Goal: Obtain resource: Obtain resource

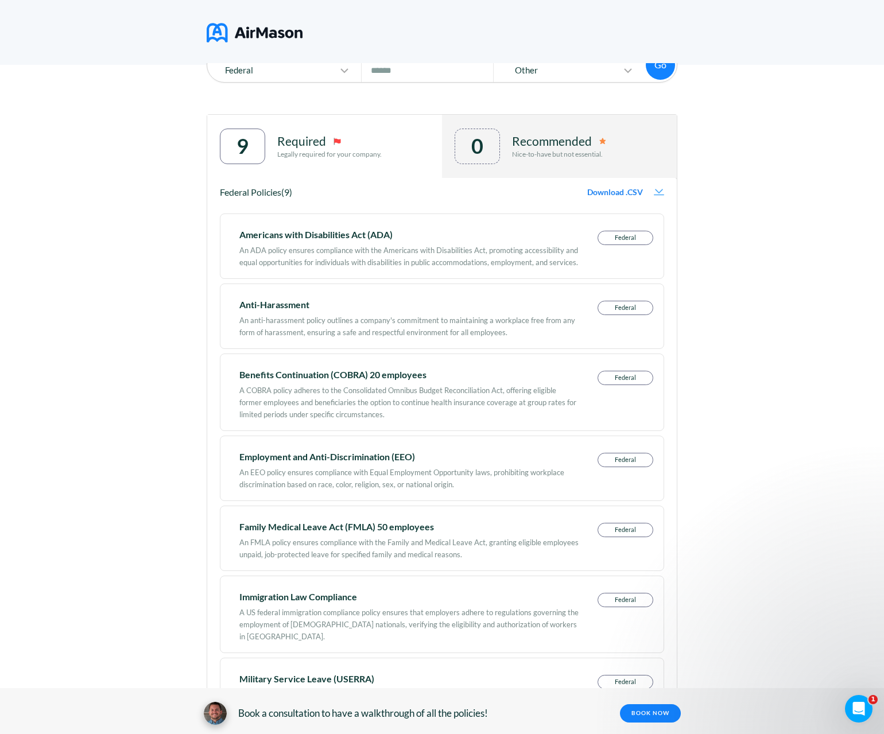
click at [530, 157] on p "Nice-to-have but not essential." at bounding box center [559, 154] width 94 height 8
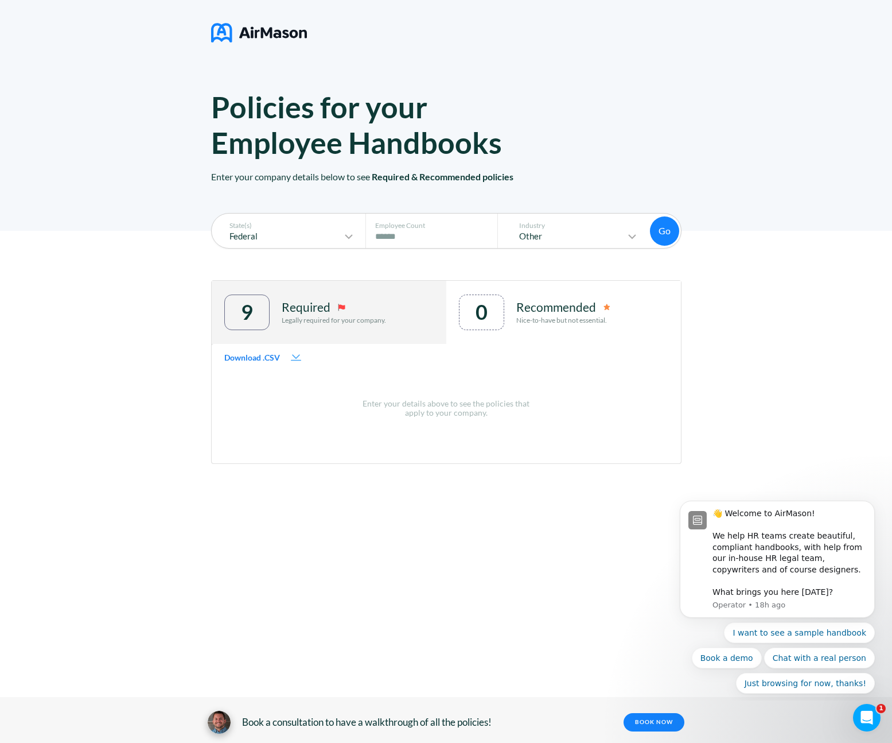
click at [295, 312] on p "Required" at bounding box center [306, 307] width 49 height 14
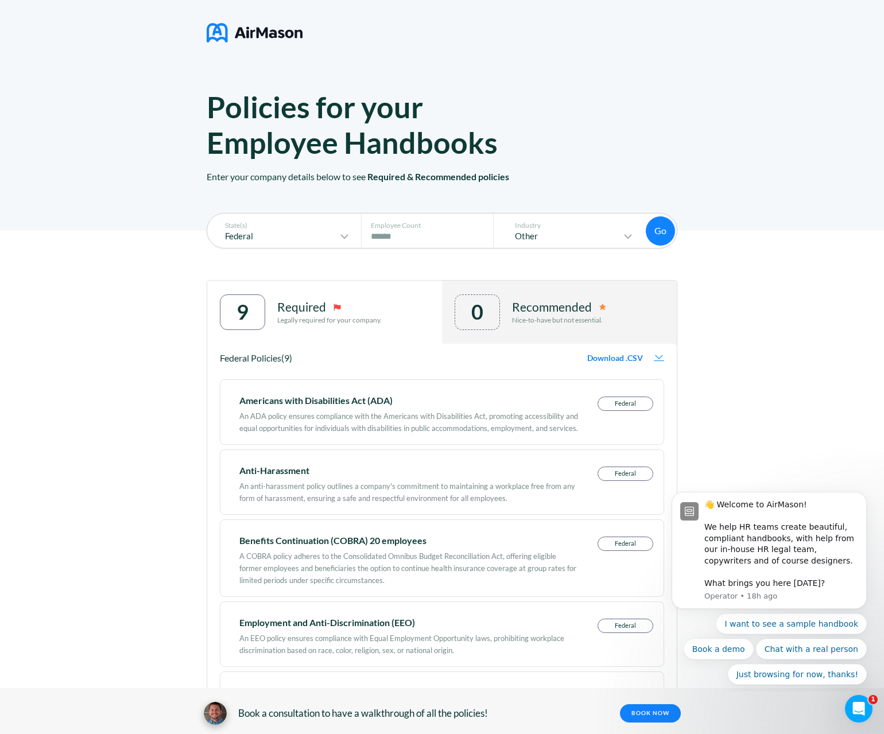
scroll to position [2, 0]
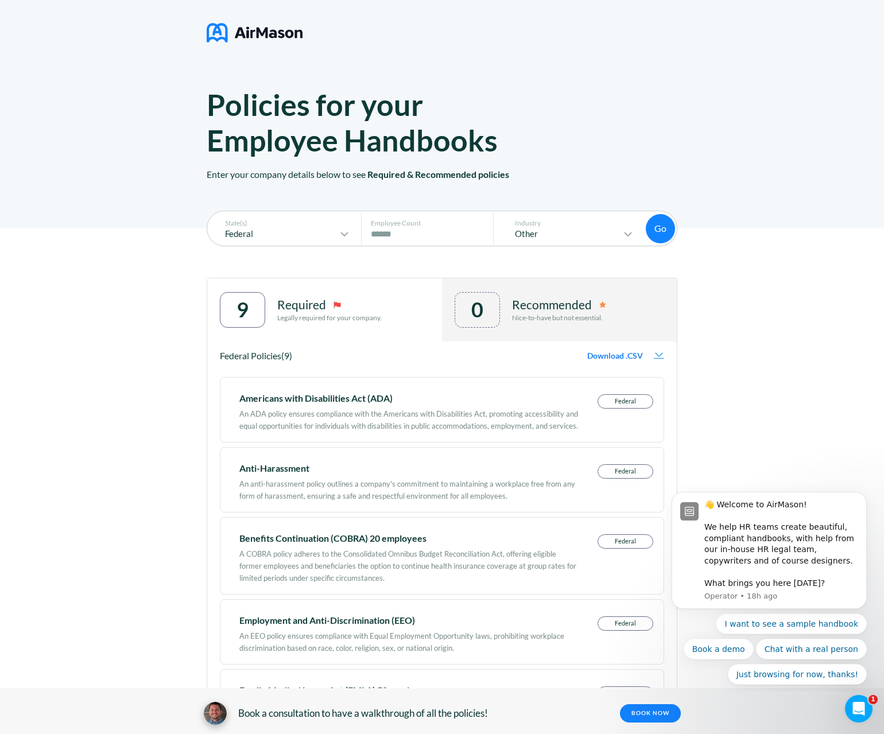
click at [610, 355] on span "Download .CSV" at bounding box center [615, 355] width 56 height 9
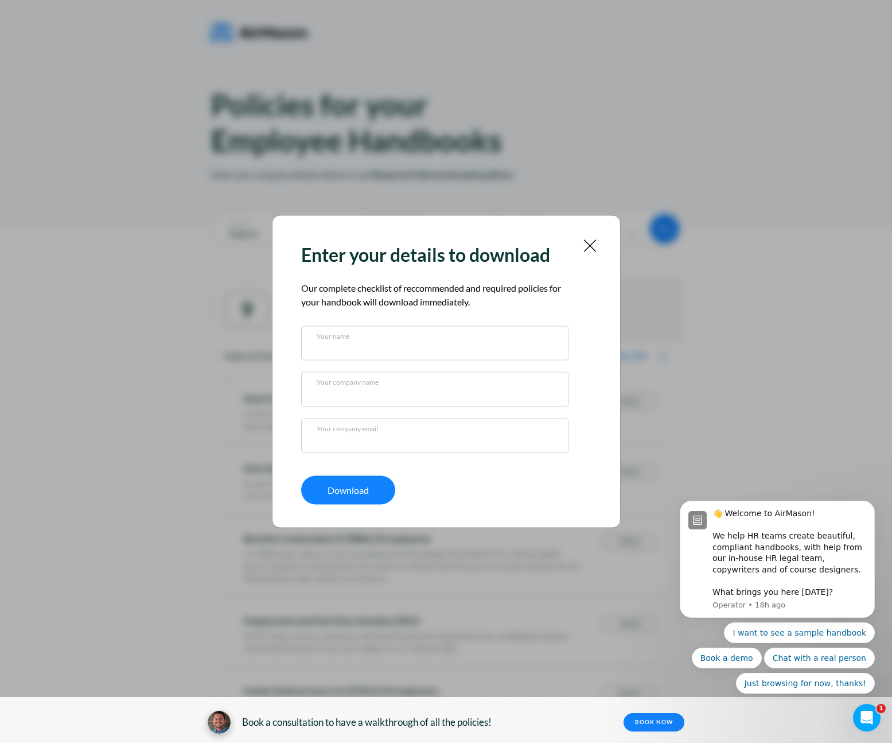
click at [431, 354] on div "Your name" at bounding box center [434, 342] width 267 height 34
click at [340, 343] on input "text" at bounding box center [435, 345] width 236 height 11
click at [340, 399] on div "Your company name" at bounding box center [434, 389] width 267 height 34
click at [356, 387] on input "text" at bounding box center [435, 391] width 236 height 11
click at [343, 438] on input "text" at bounding box center [435, 437] width 236 height 11
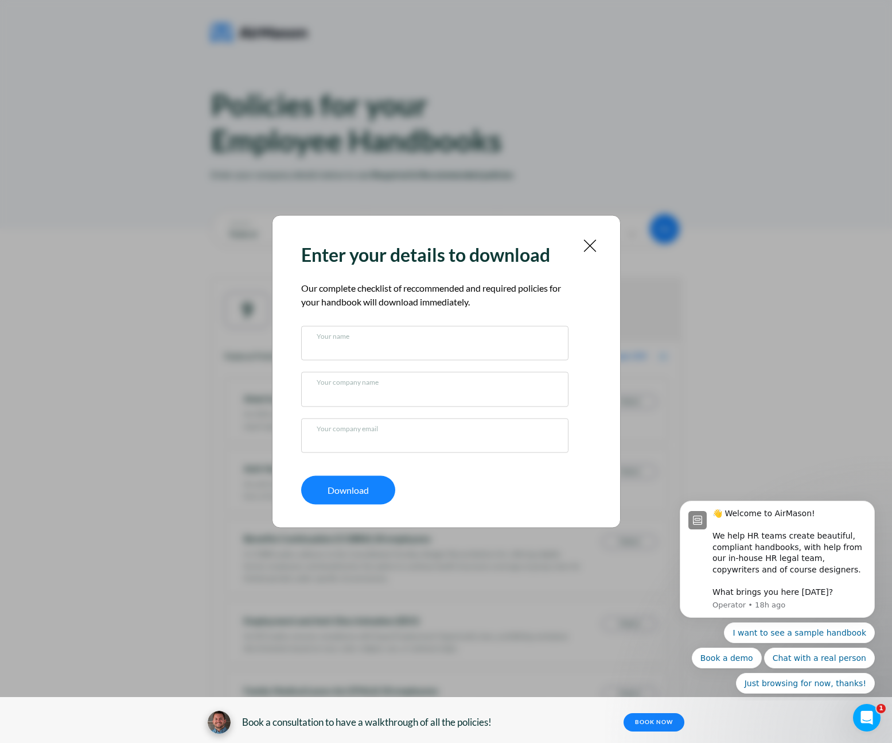
click at [375, 368] on div "Your name Your company name Your company email" at bounding box center [437, 388] width 273 height 127
click at [593, 242] on img at bounding box center [590, 246] width 14 height 14
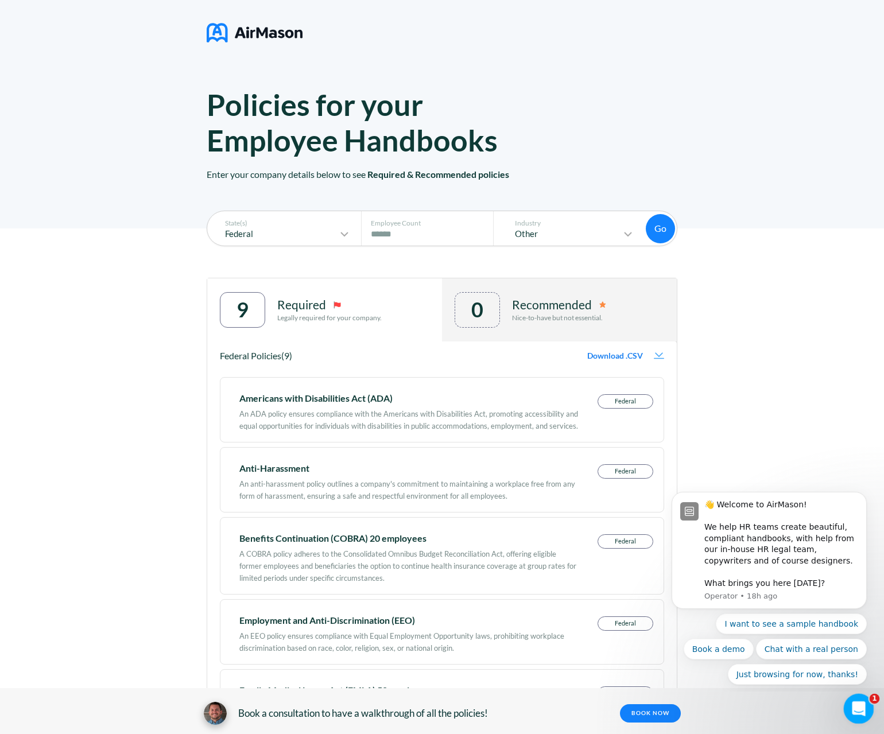
click at [847, 714] on div "Open Intercom Messenger" at bounding box center [857, 707] width 38 height 38
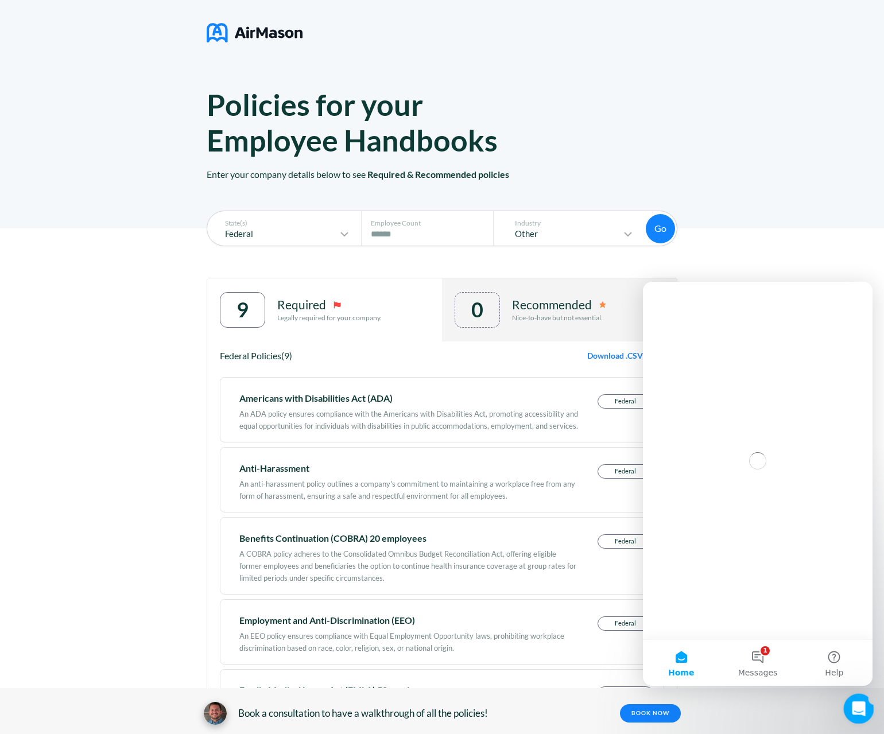
scroll to position [0, 0]
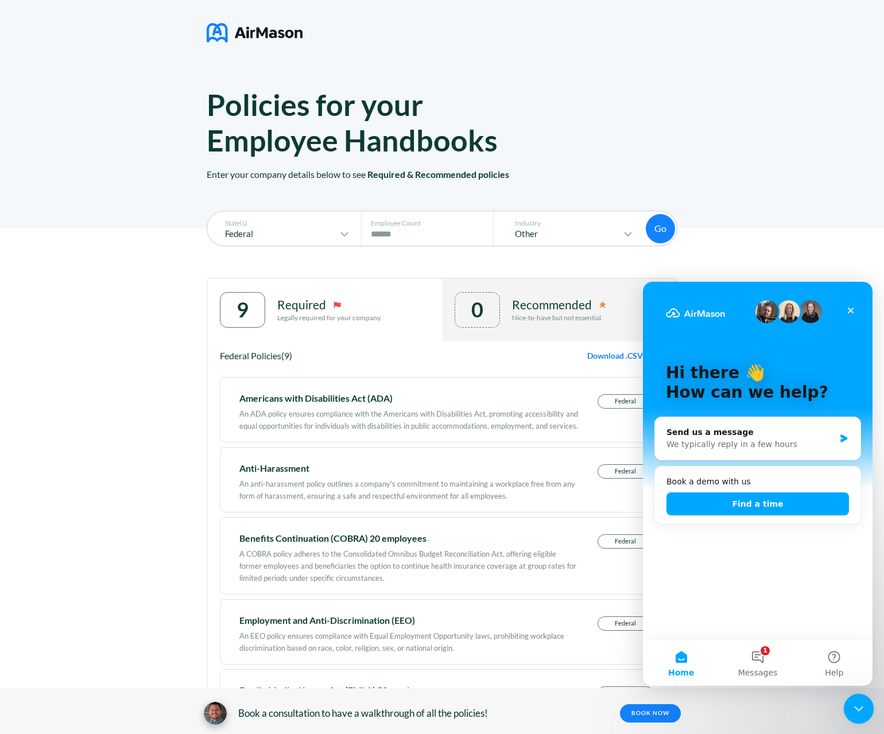
click at [847, 713] on div "Close Intercom Messenger" at bounding box center [857, 707] width 28 height 28
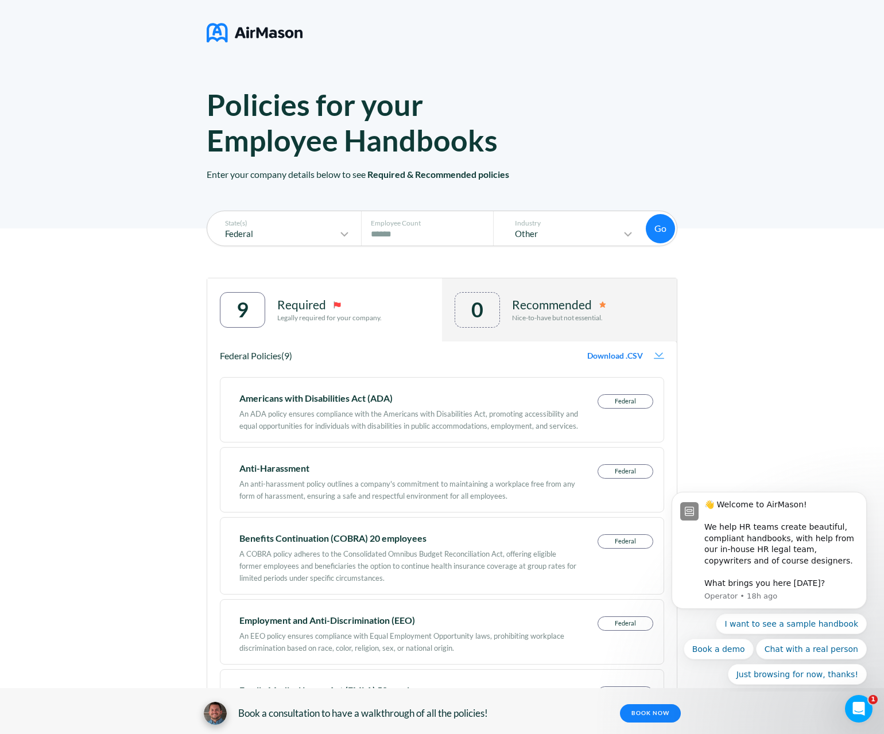
click at [67, 454] on div "State(s) Federal Employee Count # of Employees **** Industry Other Go Go 9 Requ…" at bounding box center [442, 686] width 884 height 917
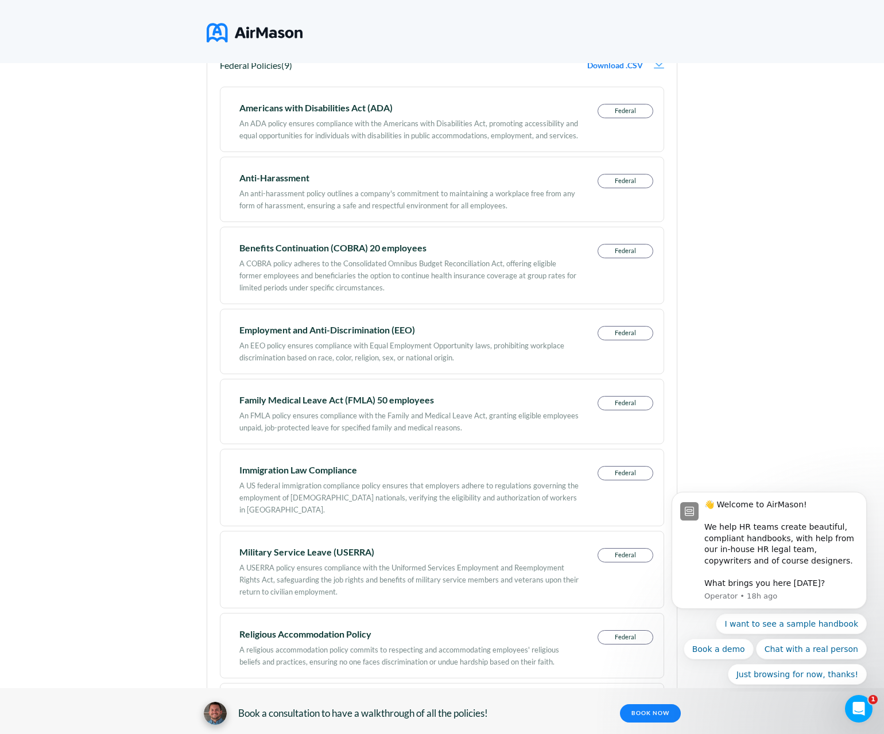
scroll to position [46, 0]
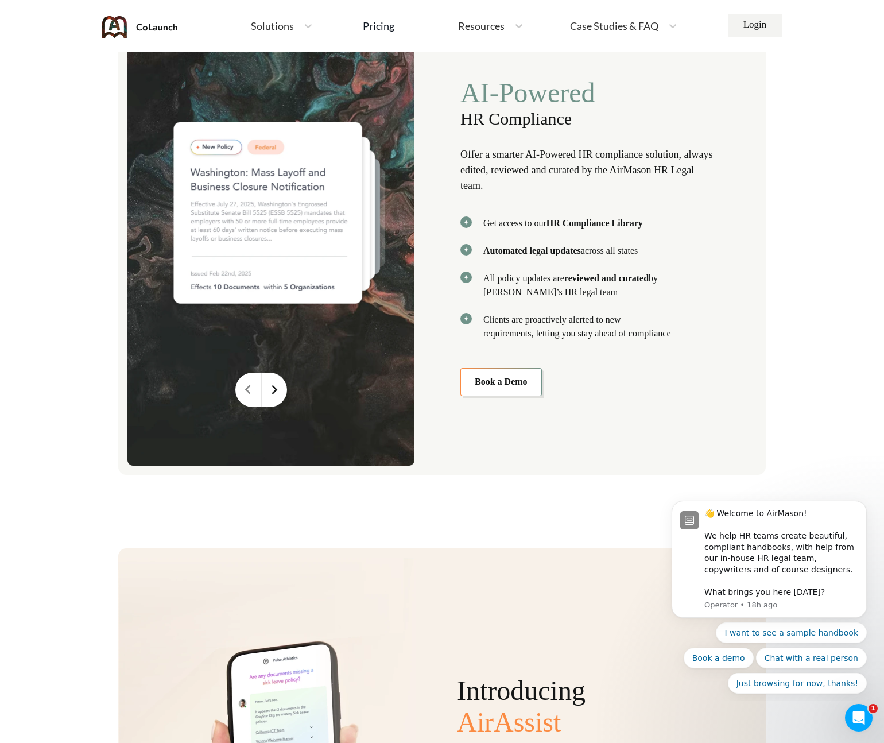
scroll to position [2255, 0]
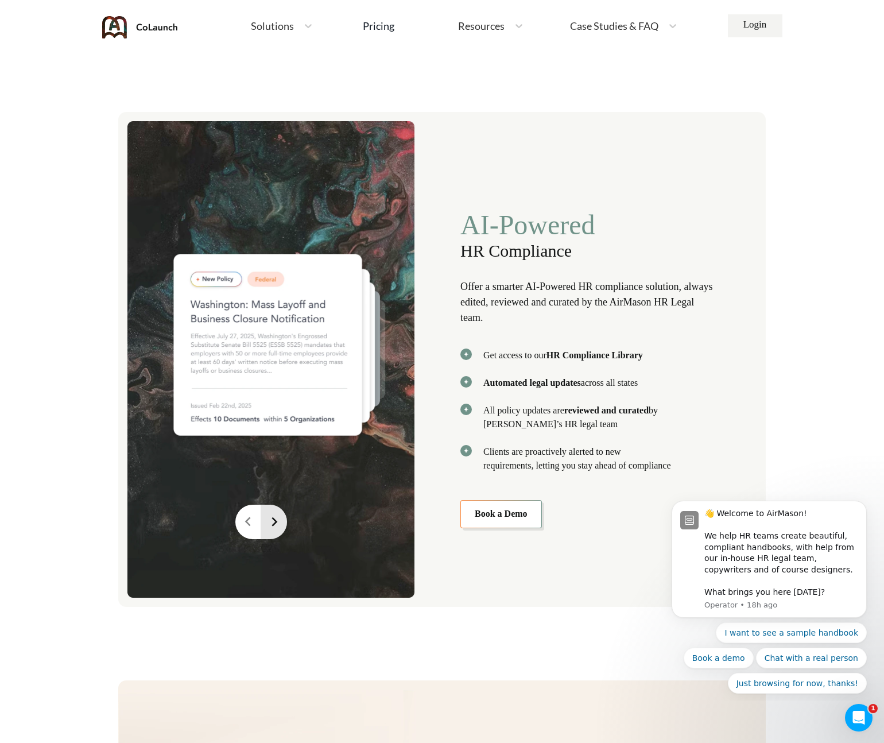
click at [269, 519] on icon at bounding box center [274, 521] width 18 height 18
click at [270, 519] on icon at bounding box center [274, 521] width 18 height 18
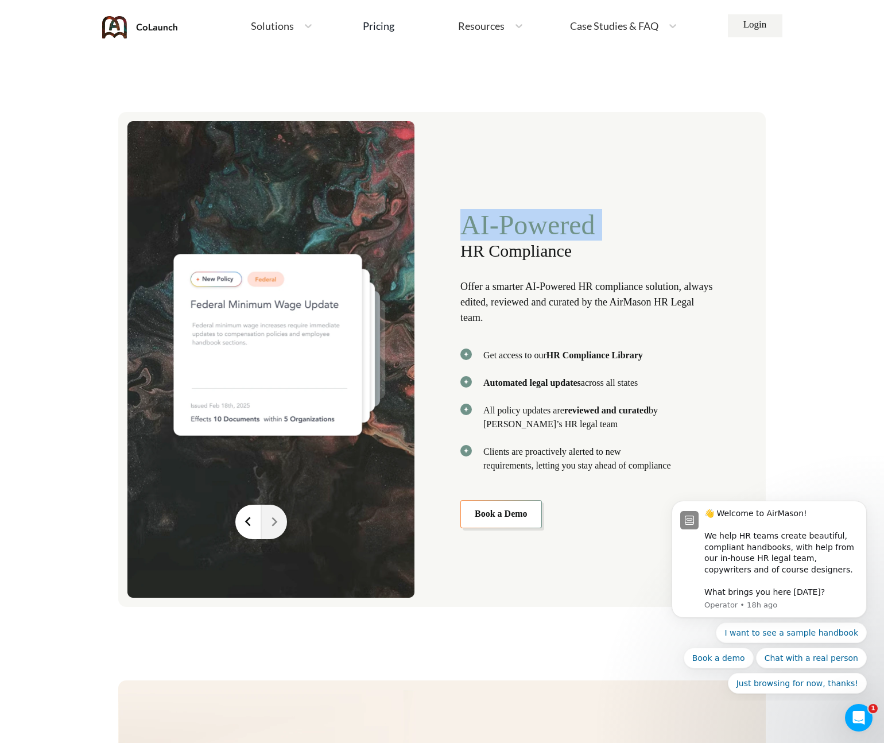
click at [270, 519] on icon at bounding box center [274, 521] width 18 height 18
click at [251, 530] on icon at bounding box center [248, 521] width 18 height 18
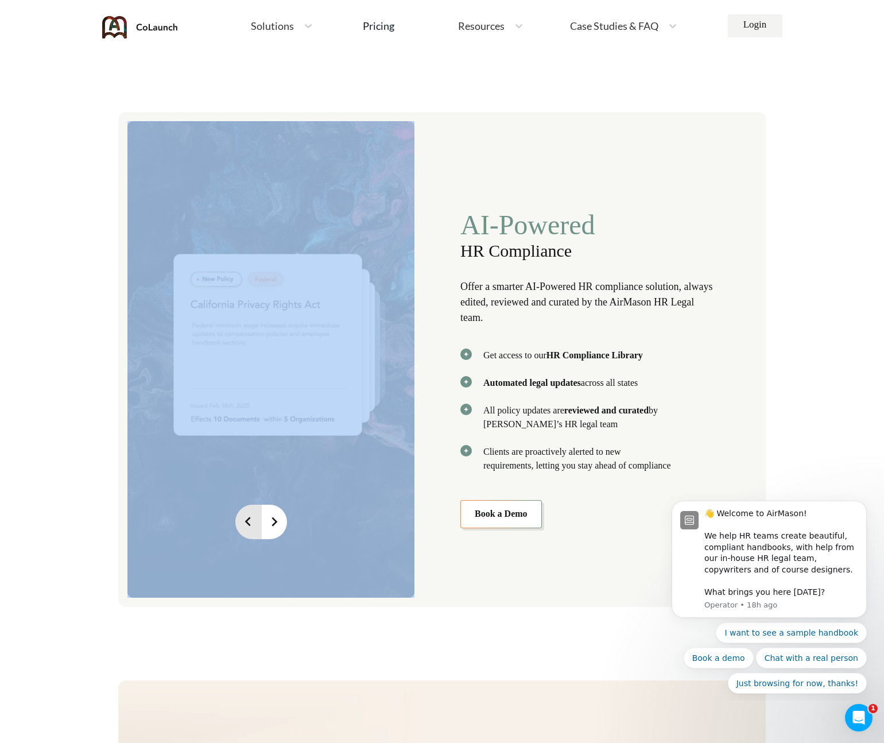
click at [252, 530] on icon at bounding box center [248, 521] width 18 height 18
click at [333, 381] on img at bounding box center [270, 359] width 287 height 476
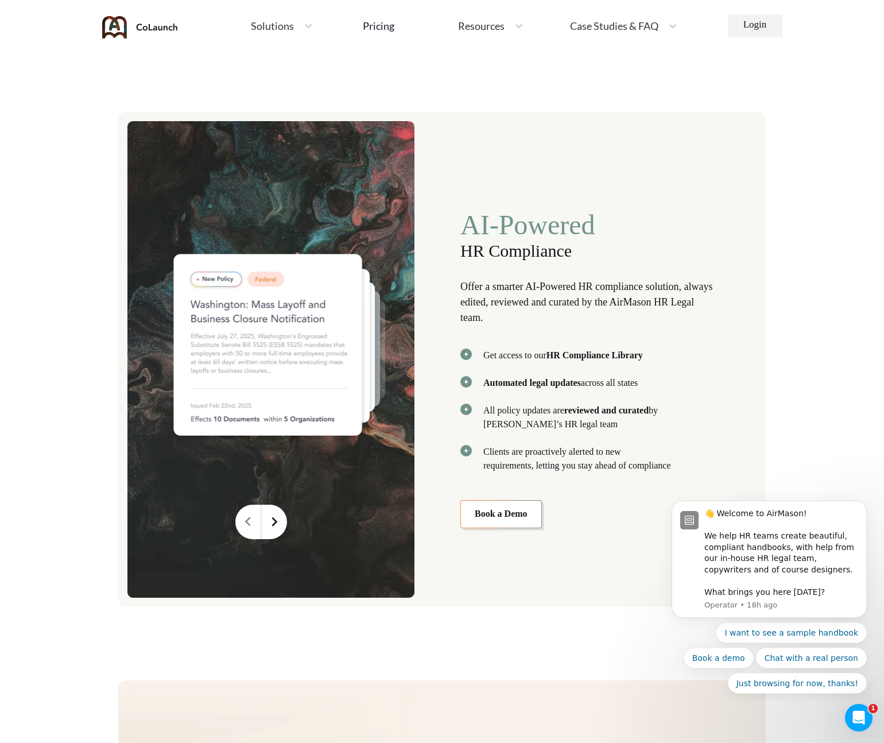
click at [507, 241] on span "HR Compliance" at bounding box center [587, 251] width 255 height 20
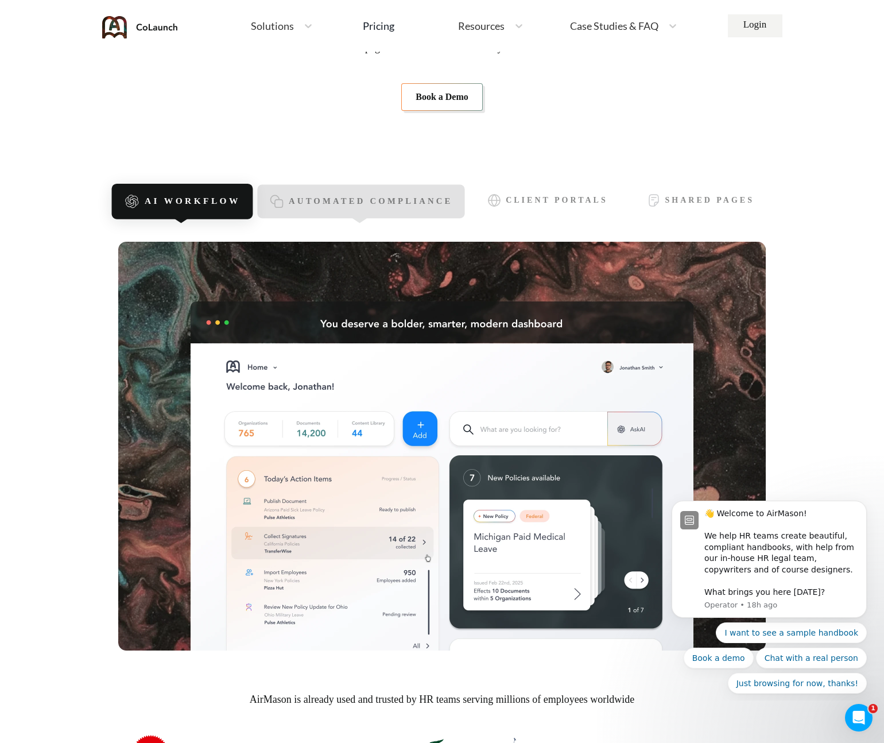
scroll to position [196, 0]
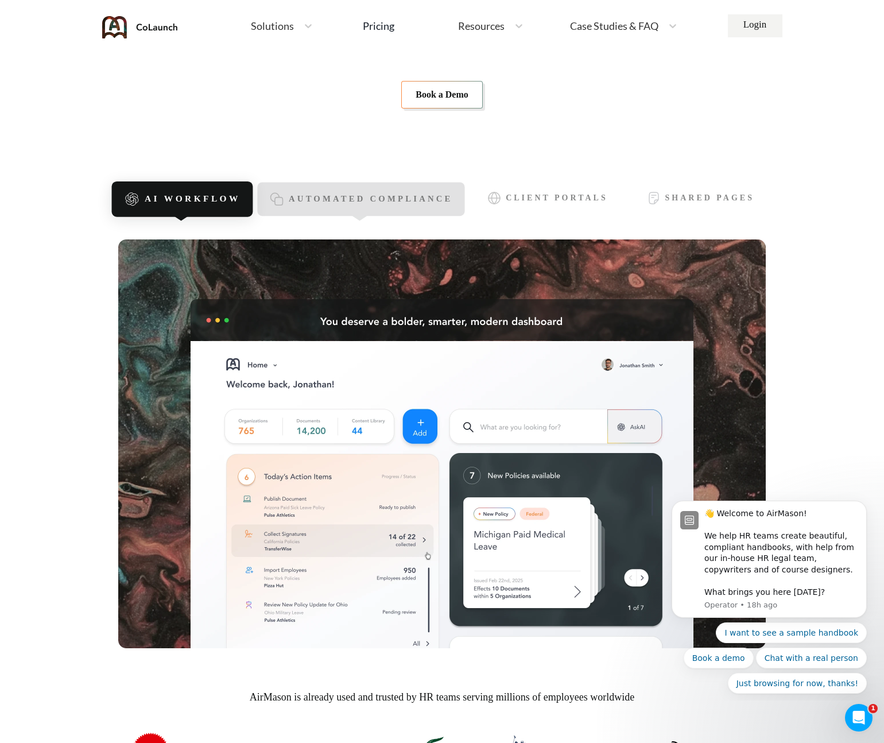
click at [355, 199] on span "Automated Compliance" at bounding box center [371, 200] width 164 height 10
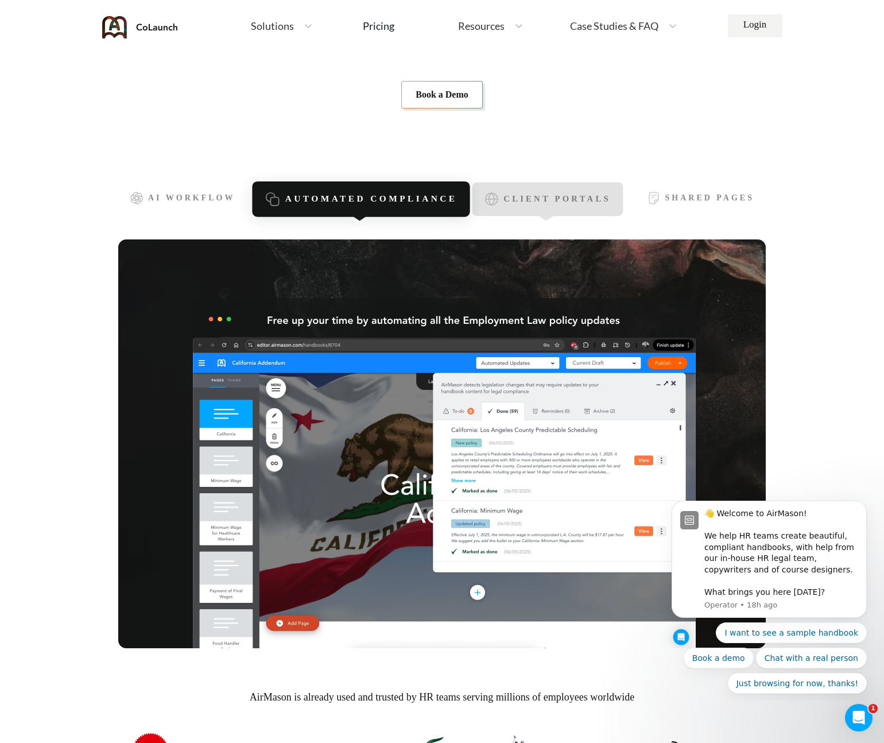
click at [525, 195] on span "Client Portals" at bounding box center [557, 200] width 107 height 10
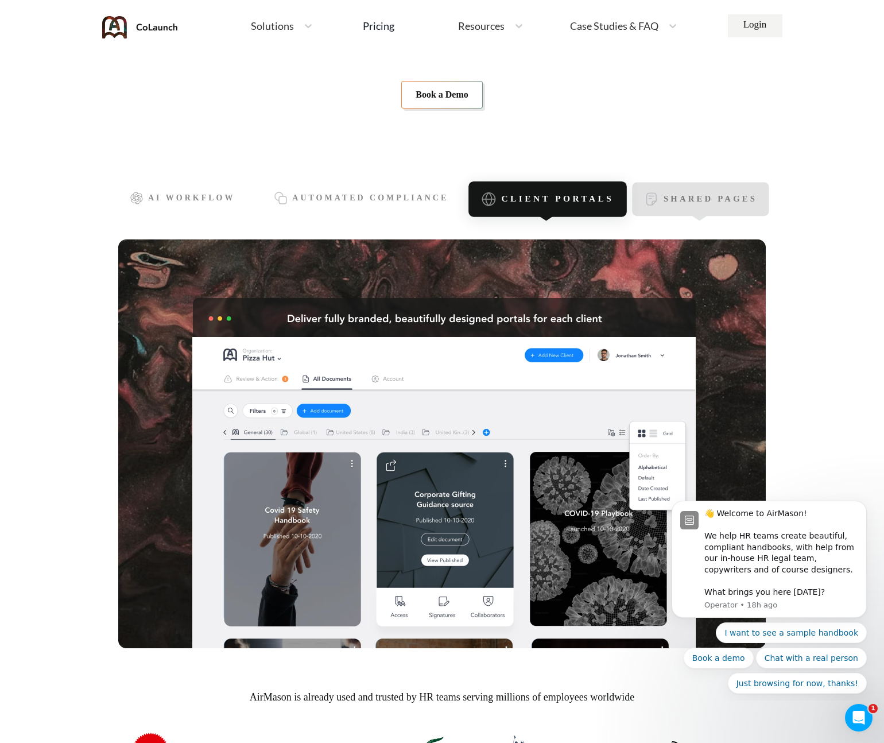
click at [734, 204] on span "Shared Pages" at bounding box center [710, 200] width 94 height 10
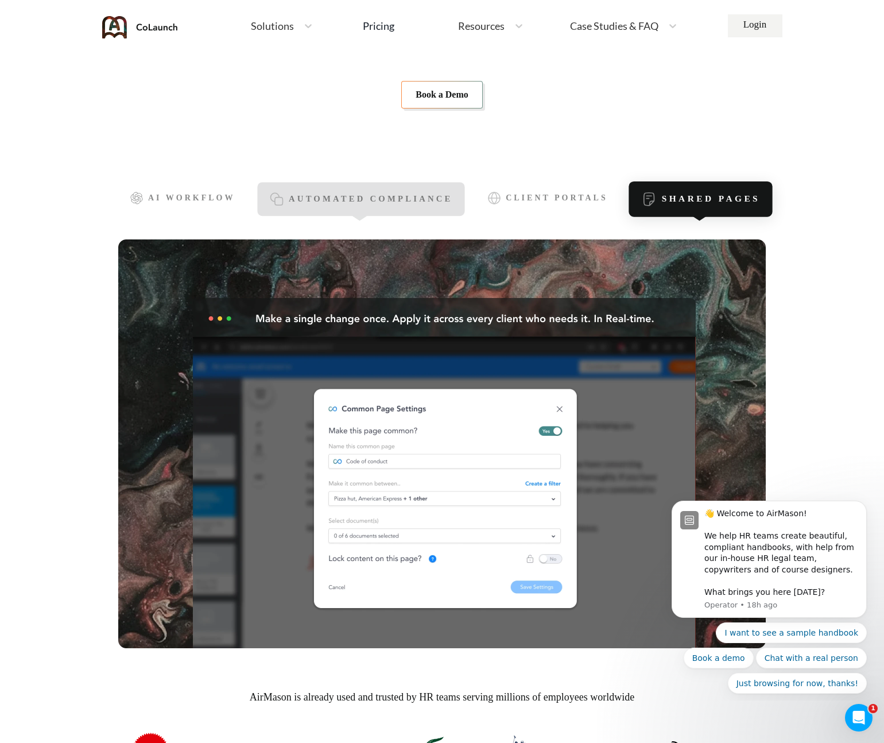
drag, startPoint x: 529, startPoint y: 195, endPoint x: 436, endPoint y: 199, distance: 93.0
click at [520, 194] on span "Client Portals" at bounding box center [557, 197] width 102 height 9
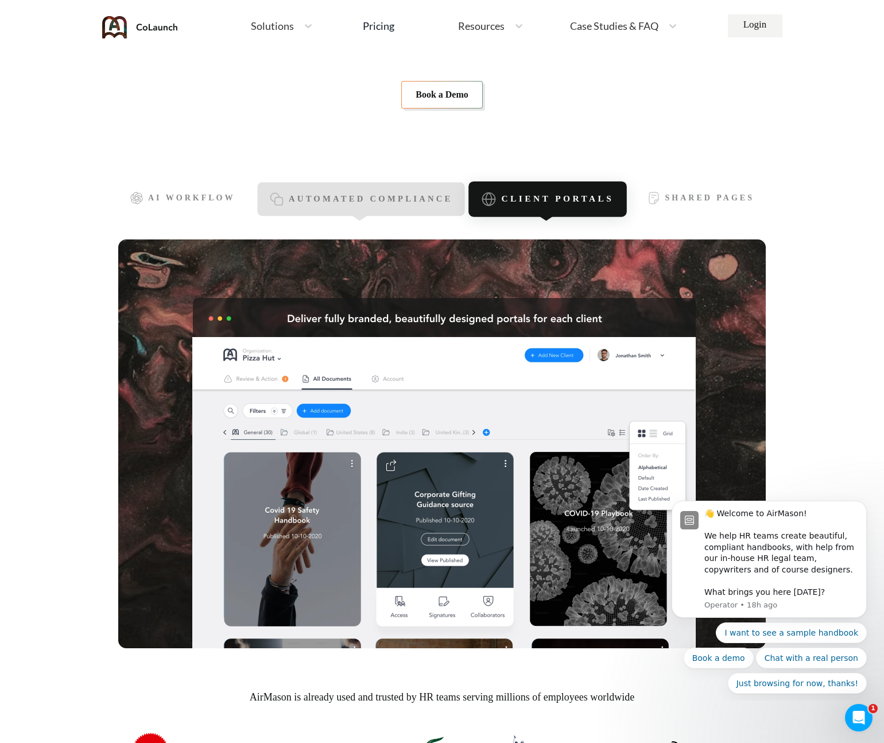
drag, startPoint x: 375, startPoint y: 195, endPoint x: 331, endPoint y: 201, distance: 44.0
click at [372, 195] on span "Automated Compliance" at bounding box center [371, 200] width 164 height 10
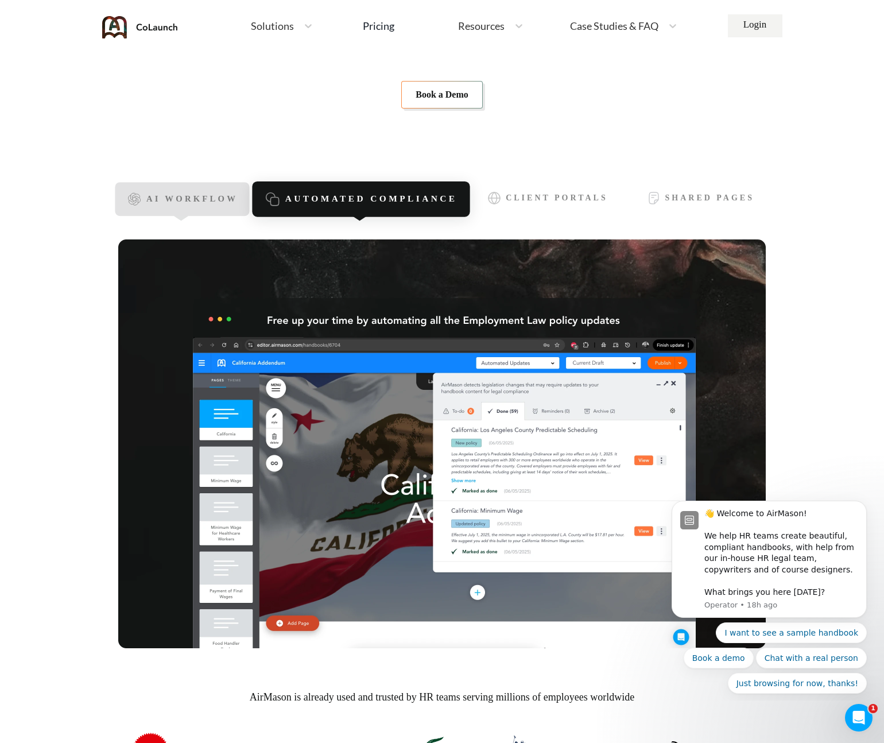
click at [197, 204] on div "AI Workflow" at bounding box center [182, 199] width 135 height 34
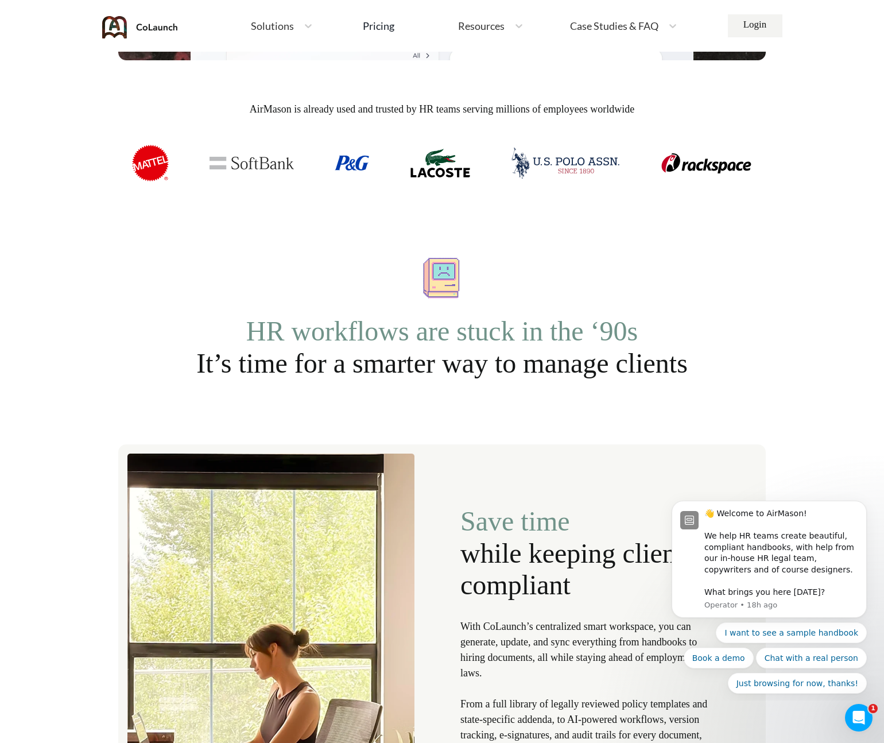
scroll to position [886, 0]
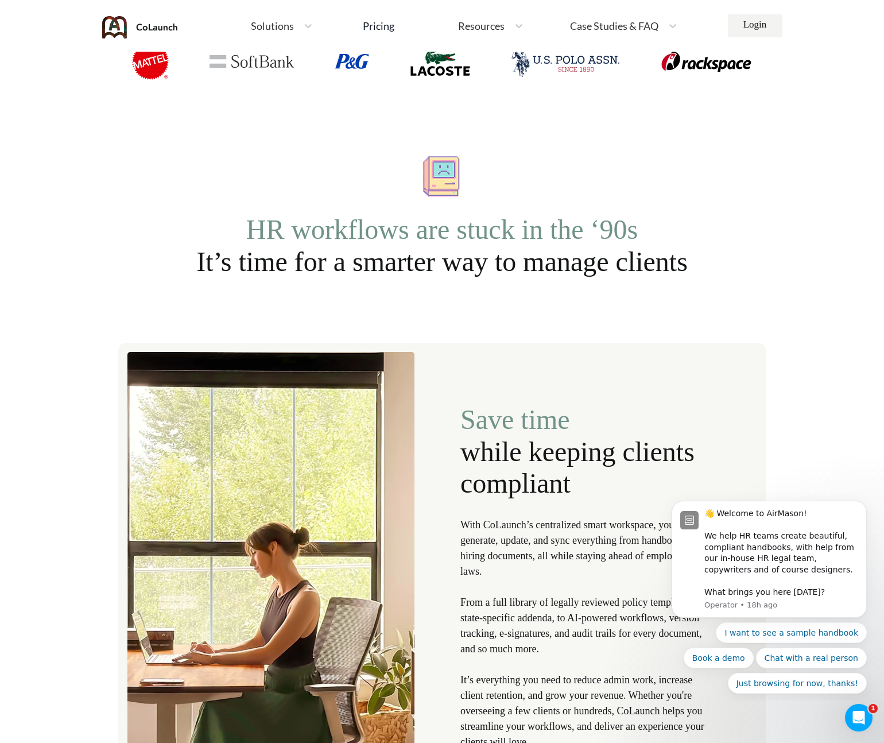
click at [250, 224] on span "HR workflows are stuck in the ‘90s" at bounding box center [442, 229] width 392 height 32
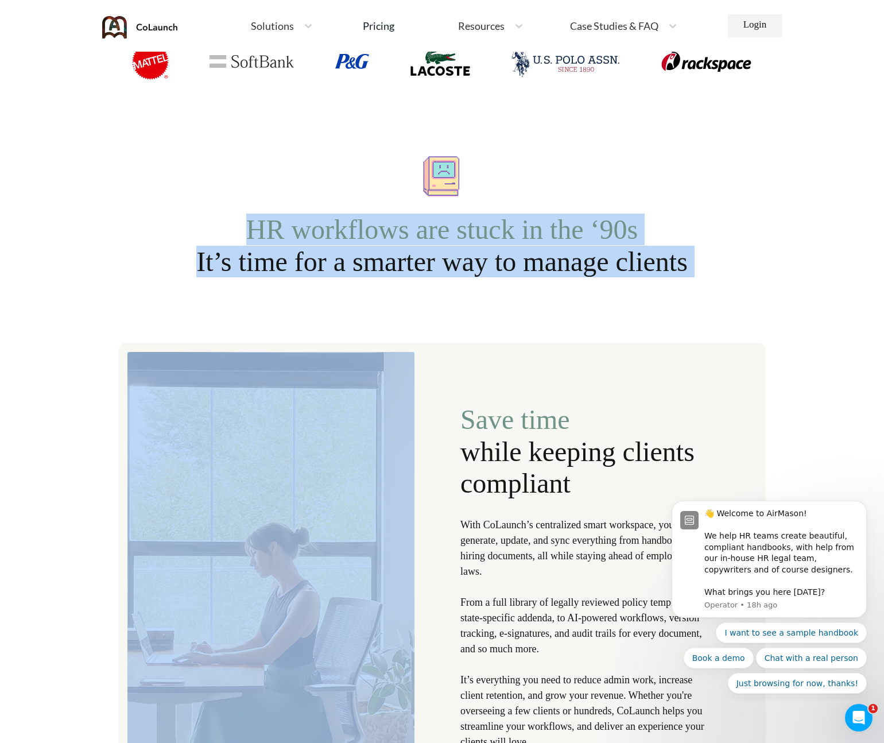
drag, startPoint x: 250, startPoint y: 224, endPoint x: 723, endPoint y: 271, distance: 475.8
click at [646, 257] on span "It’s time for a smarter way to manage clients" at bounding box center [441, 262] width 491 height 32
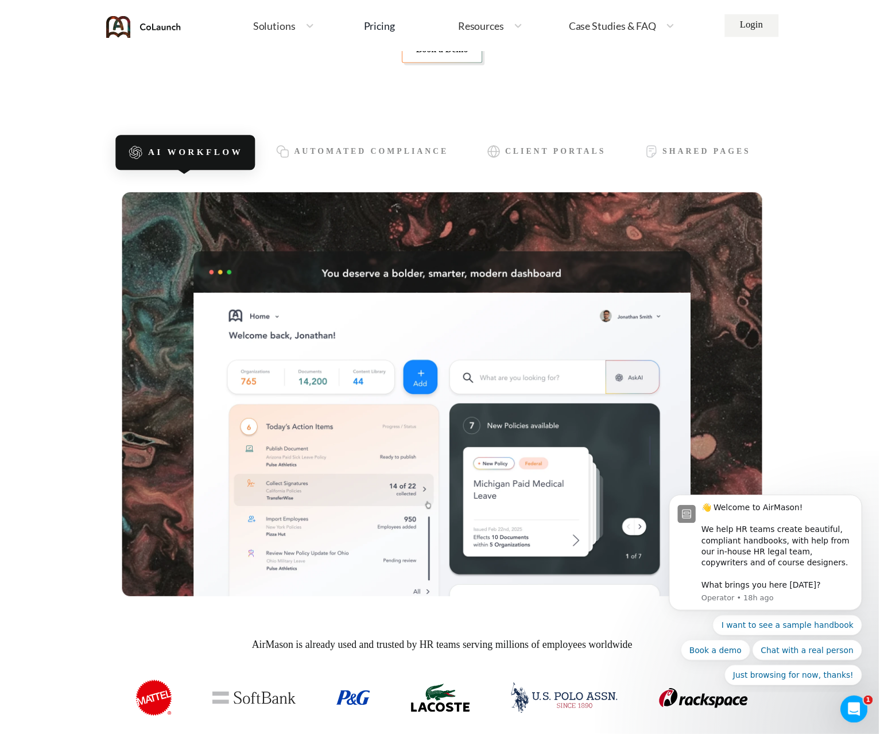
scroll to position [0, 0]
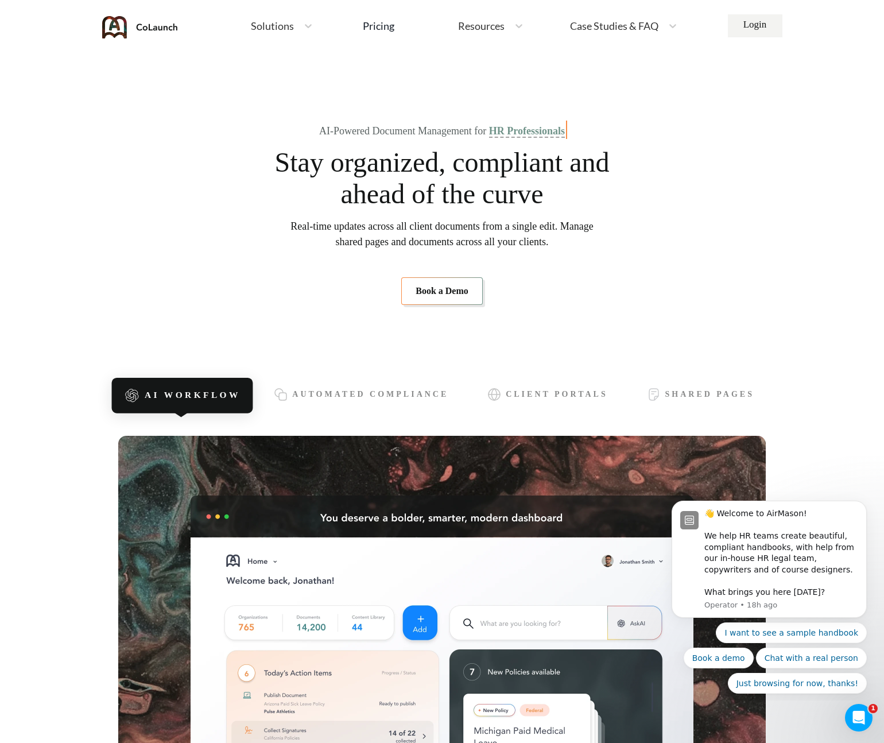
click at [479, 28] on span "Resources" at bounding box center [481, 26] width 46 height 10
click at [516, 74] on span "Handbook policy helper" at bounding box center [554, 72] width 106 height 12
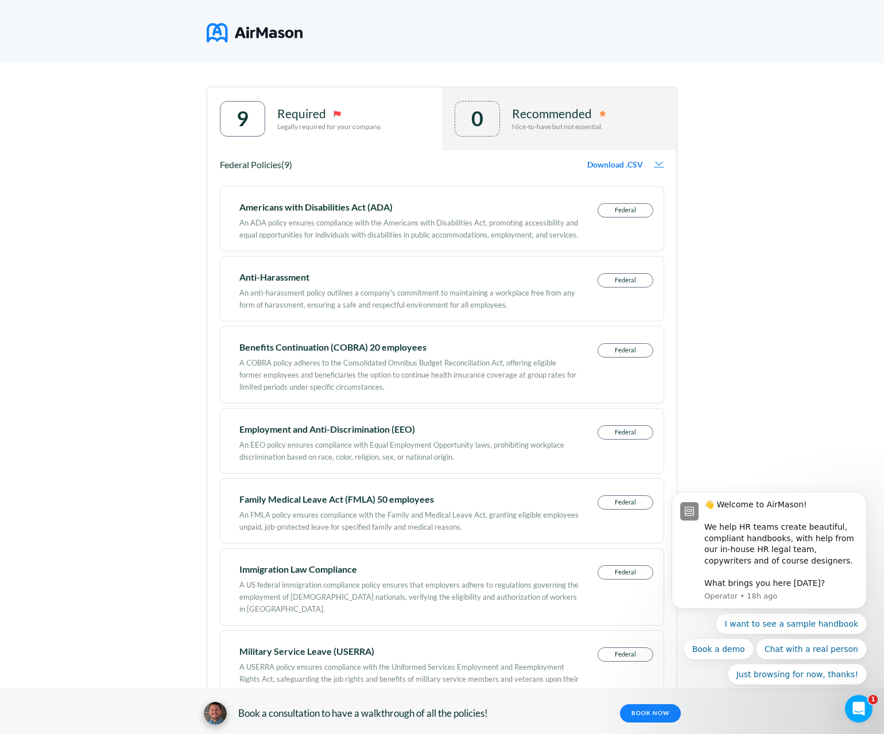
scroll to position [194, 0]
click at [126, 366] on div "State(s) Federal Employee Count # of Employees **** Industry Other Go Go 9 Requ…" at bounding box center [442, 495] width 884 height 917
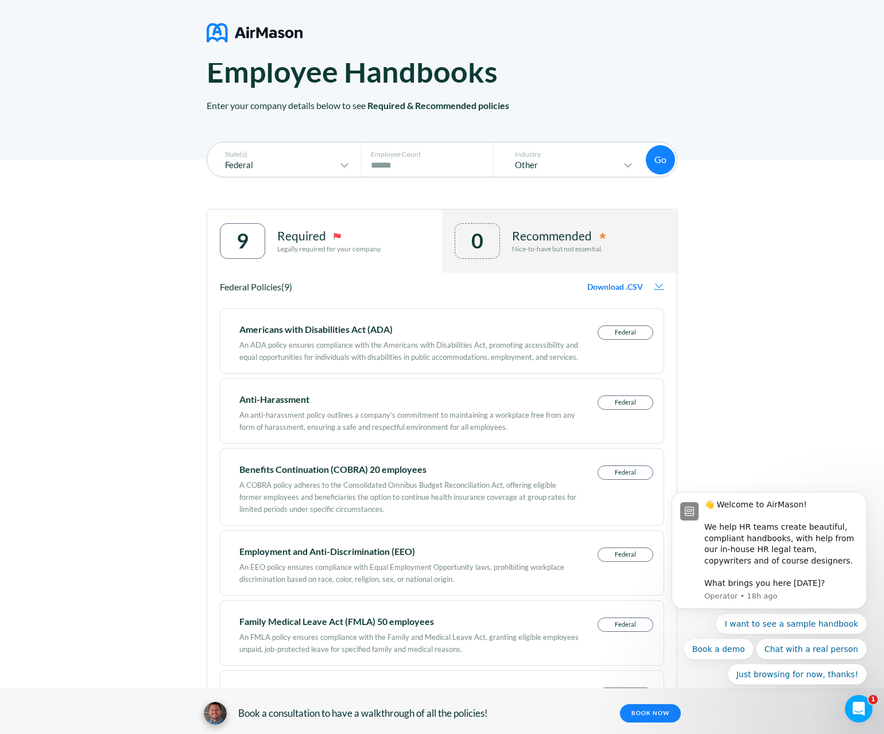
scroll to position [0, 0]
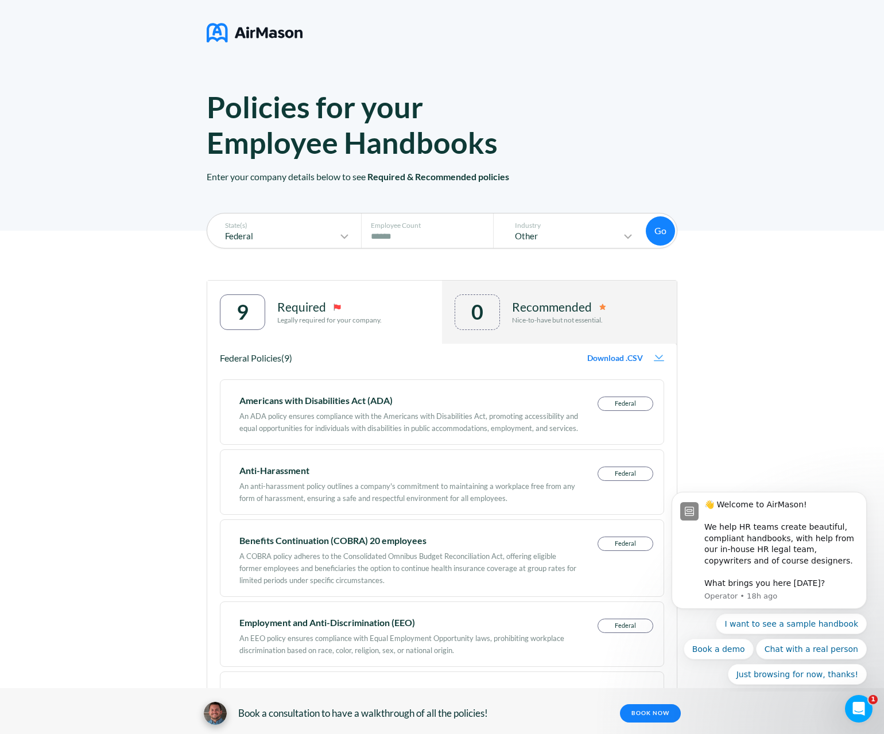
drag, startPoint x: 164, startPoint y: 472, endPoint x: 161, endPoint y: 461, distance: 11.7
click at [163, 472] on div "State(s) Federal Employee Count # of Employees **** Industry Other Go Go 9 Requ…" at bounding box center [442, 689] width 884 height 917
click at [266, 222] on p "State(s)" at bounding box center [282, 226] width 138 height 8
drag, startPoint x: 57, startPoint y: 490, endPoint x: 83, endPoint y: 474, distance: 30.4
click at [57, 490] on div "State(s) Federal Employee Count # of Employees **** Industry Other Go Go 9 Requ…" at bounding box center [442, 689] width 884 height 917
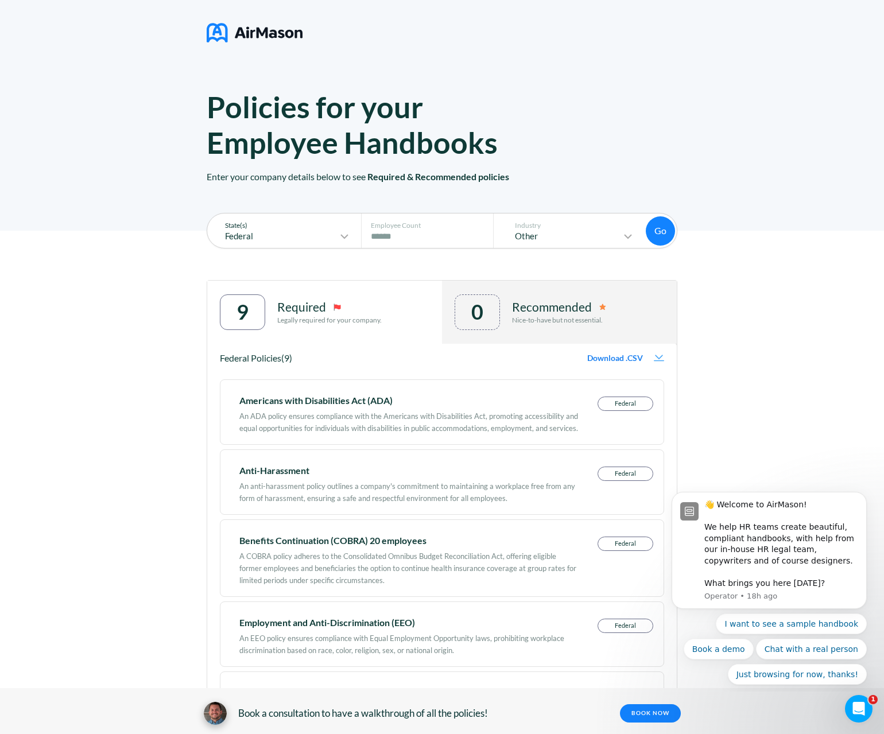
click at [286, 219] on div "State(s) Federal" at bounding box center [282, 230] width 143 height 34
click at [263, 236] on p "Federal" at bounding box center [275, 236] width 124 height 10
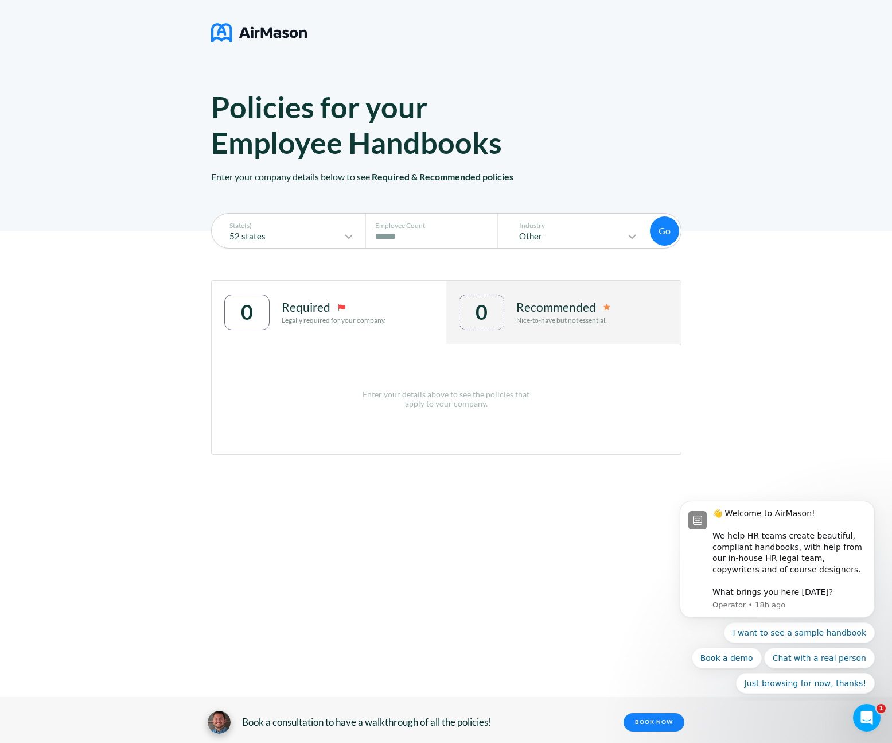
click at [153, 304] on div "State(s) 52 states Employee Count # of Employees **** Industry Other Go Go 0 Re…" at bounding box center [446, 377] width 892 height 293
click at [282, 243] on div "52 states" at bounding box center [287, 237] width 138 height 14
click at [134, 218] on div "Policies for your Employee Handbooks Enter your company details below to see Re…" at bounding box center [446, 115] width 892 height 231
drag, startPoint x: 118, startPoint y: 322, endPoint x: 130, endPoint y: 319, distance: 12.4
click at [118, 322] on div "State(s) 52 states Employee Count # of Employees **** Industry Other Go Go 0 Re…" at bounding box center [446, 377] width 892 height 293
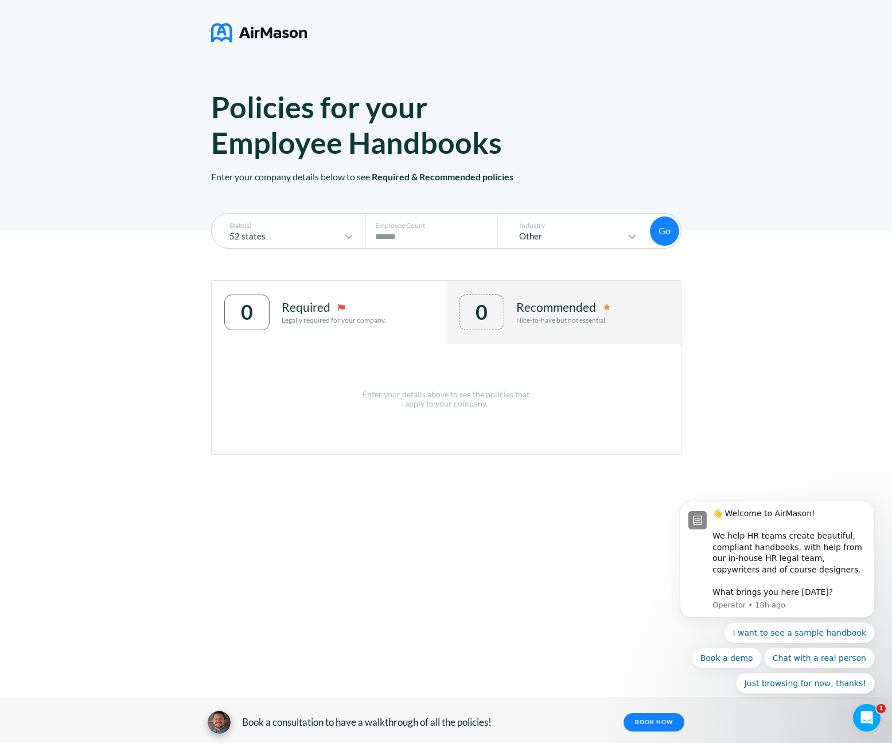
click at [570, 312] on p "Recommended" at bounding box center [556, 307] width 80 height 14
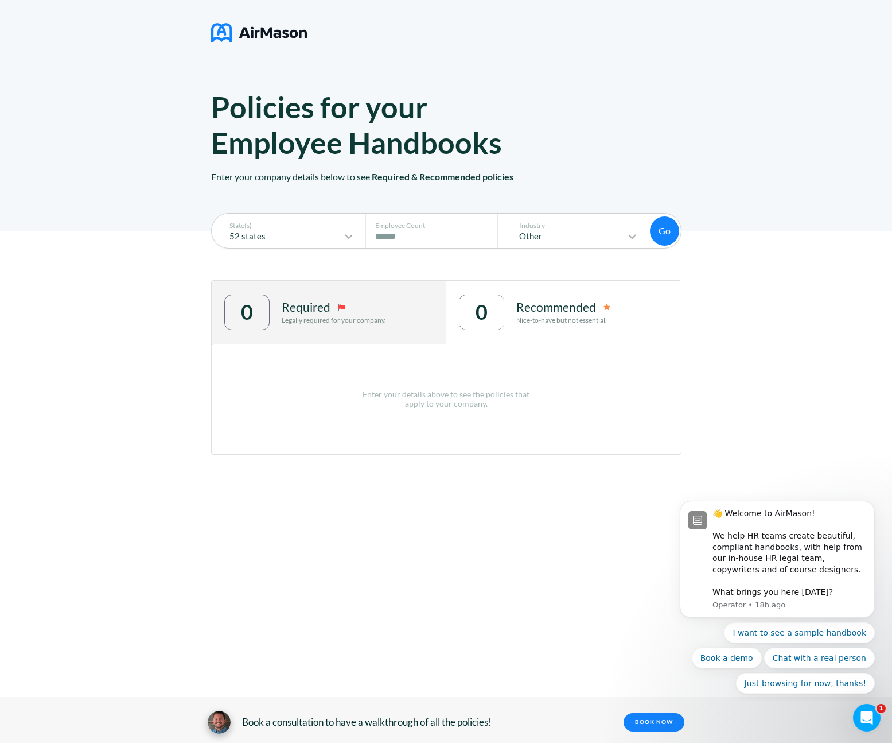
click at [298, 309] on p "Required" at bounding box center [306, 307] width 49 height 14
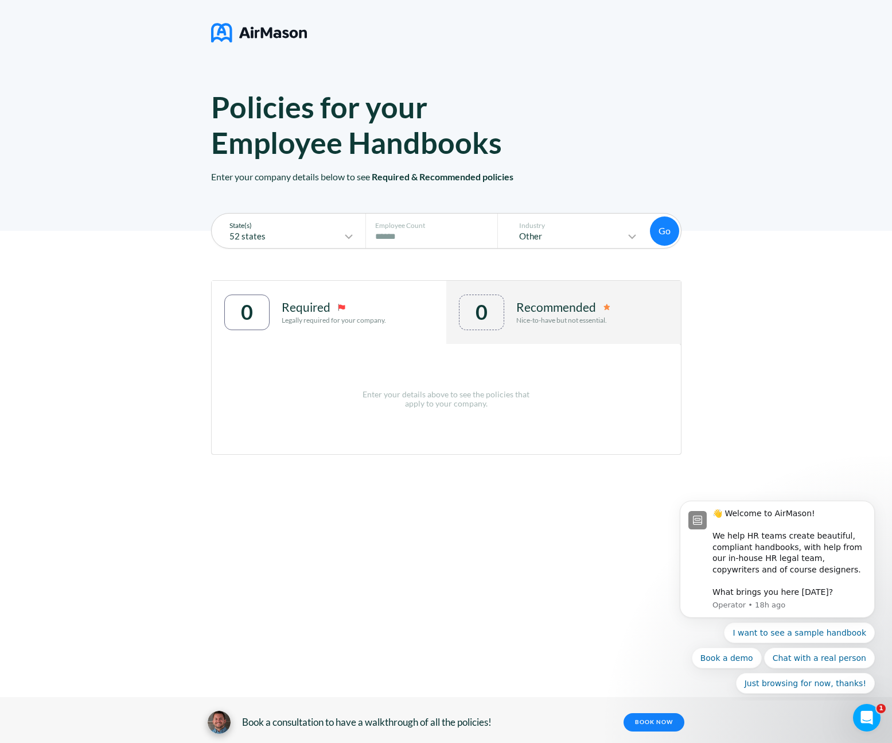
click at [281, 231] on p "52 states" at bounding box center [280, 236] width 124 height 10
click at [162, 324] on div "State(s) Federal Select all states Federal [US_STATE] [US_STATE] [US_STATE] [US…" at bounding box center [446, 377] width 892 height 293
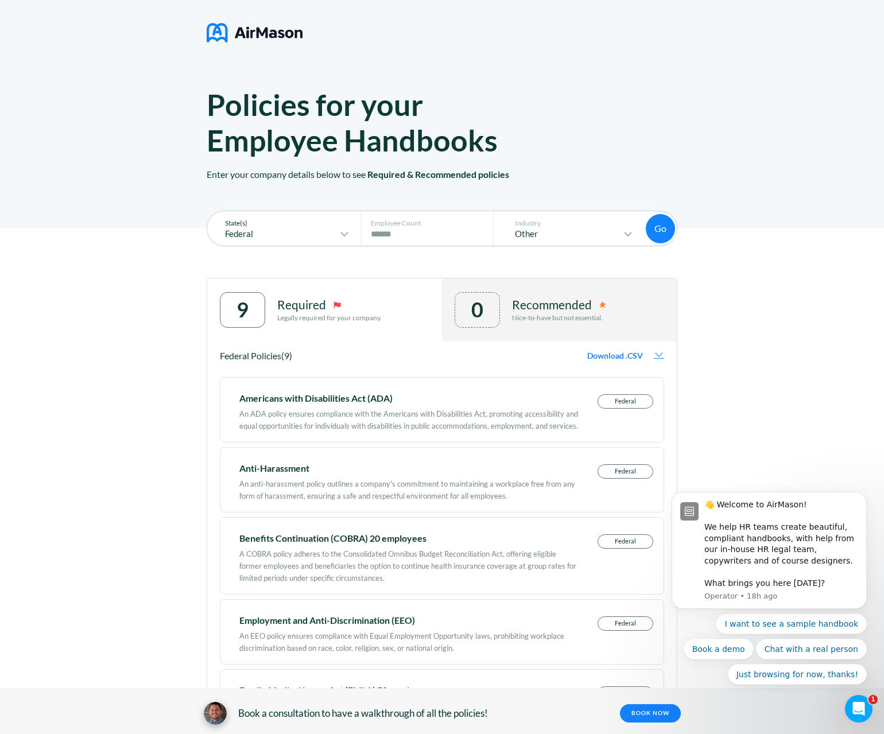
click at [236, 225] on p "State(s)" at bounding box center [282, 223] width 138 height 8
click at [569, 232] on p "Other" at bounding box center [562, 234] width 118 height 10
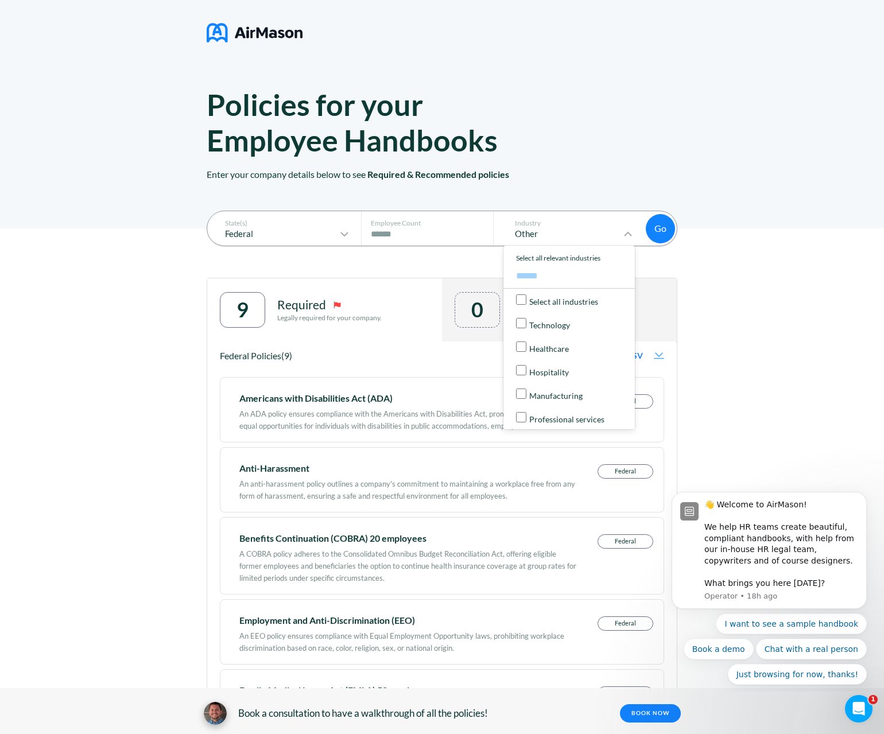
click at [300, 246] on div "State(s) Federal Employee Count # of Employees **** Industry Other Select all i…" at bounding box center [442, 652] width 471 height 848
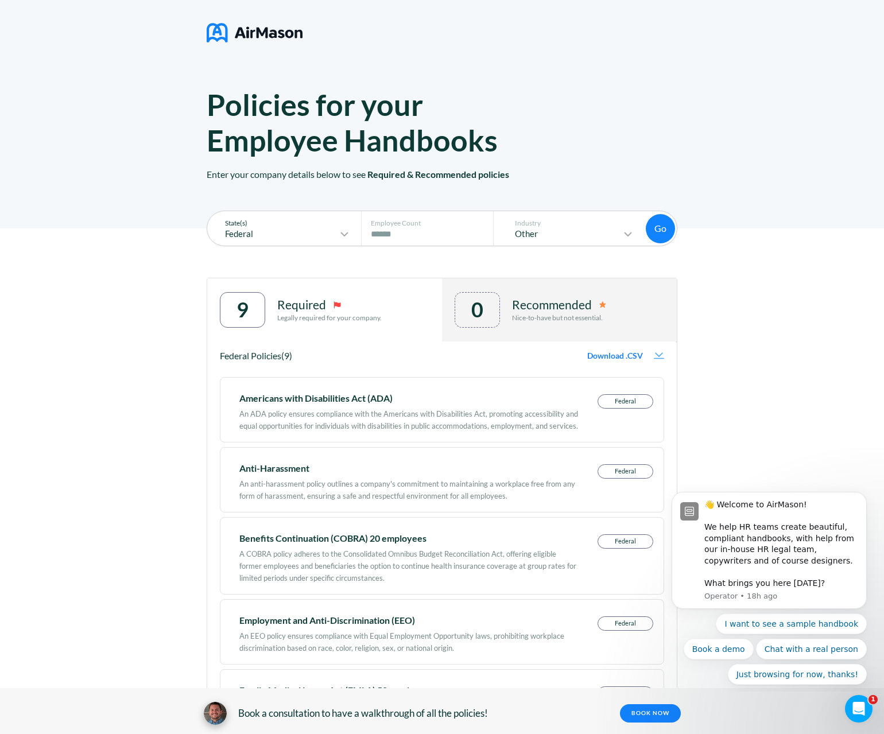
click at [268, 227] on div "Federal" at bounding box center [282, 234] width 138 height 14
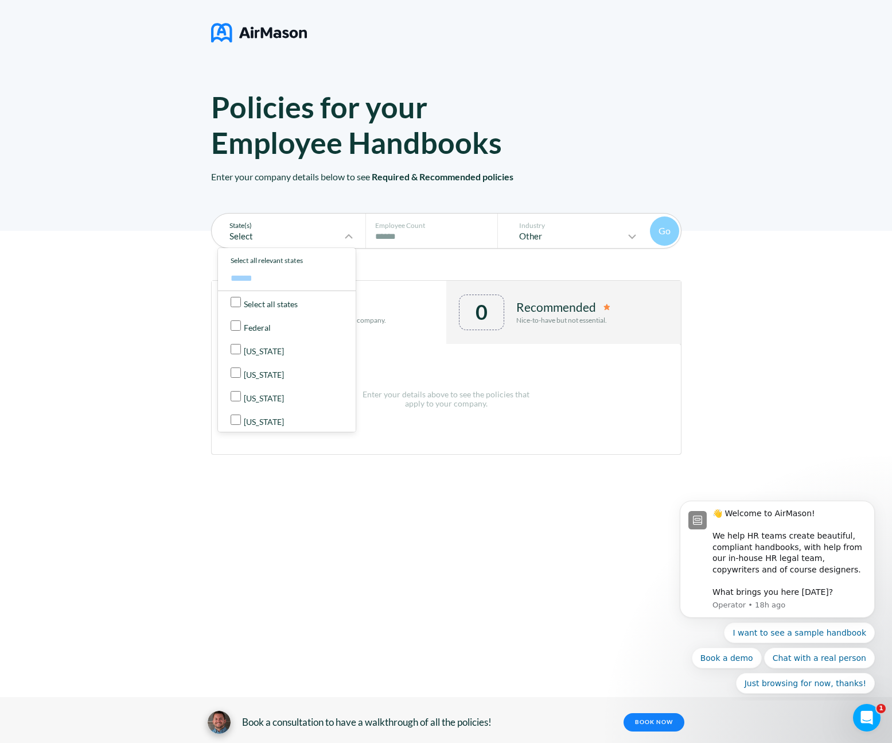
click at [237, 402] on div "[US_STATE]" at bounding box center [290, 397] width 119 height 12
click at [236, 426] on label "[US_STATE]" at bounding box center [290, 421] width 131 height 24
drag, startPoint x: 170, startPoint y: 258, endPoint x: 232, endPoint y: 232, distance: 67.9
click at [166, 258] on div "State(s) Select Employee Count # of Employees **** Industry Other Go Enter your…" at bounding box center [446, 377] width 892 height 293
click at [241, 230] on div "Select" at bounding box center [287, 237] width 138 height 14
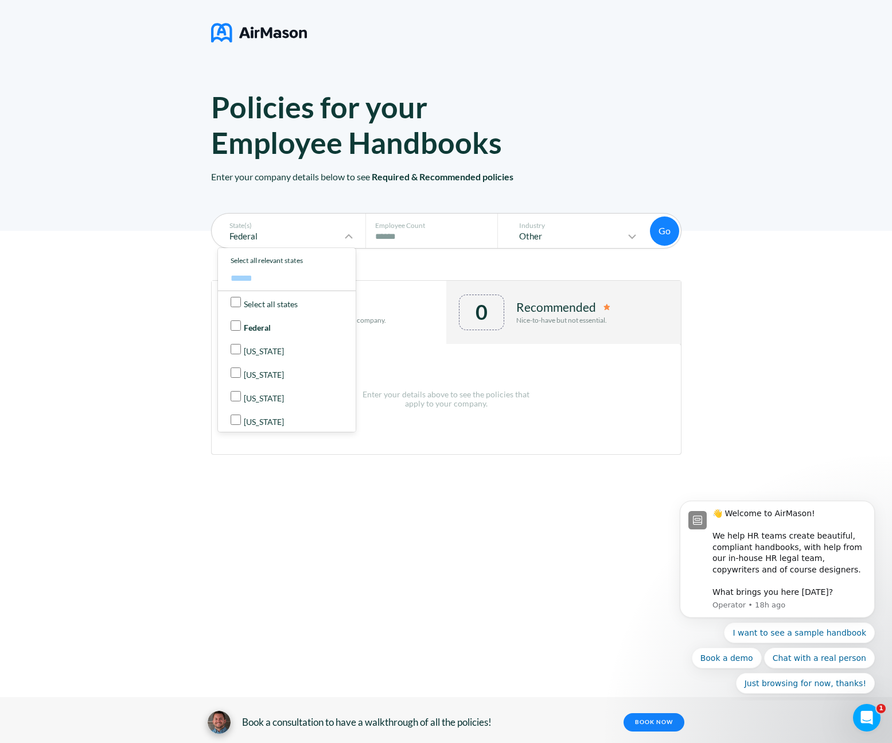
drag, startPoint x: 103, startPoint y: 279, endPoint x: 414, endPoint y: 254, distance: 312.1
click at [103, 278] on div "State(s) Federal Select all states Federal [US_STATE] [US_STATE] [US_STATE] [US…" at bounding box center [446, 377] width 892 height 293
click at [676, 229] on button "Go" at bounding box center [664, 230] width 29 height 29
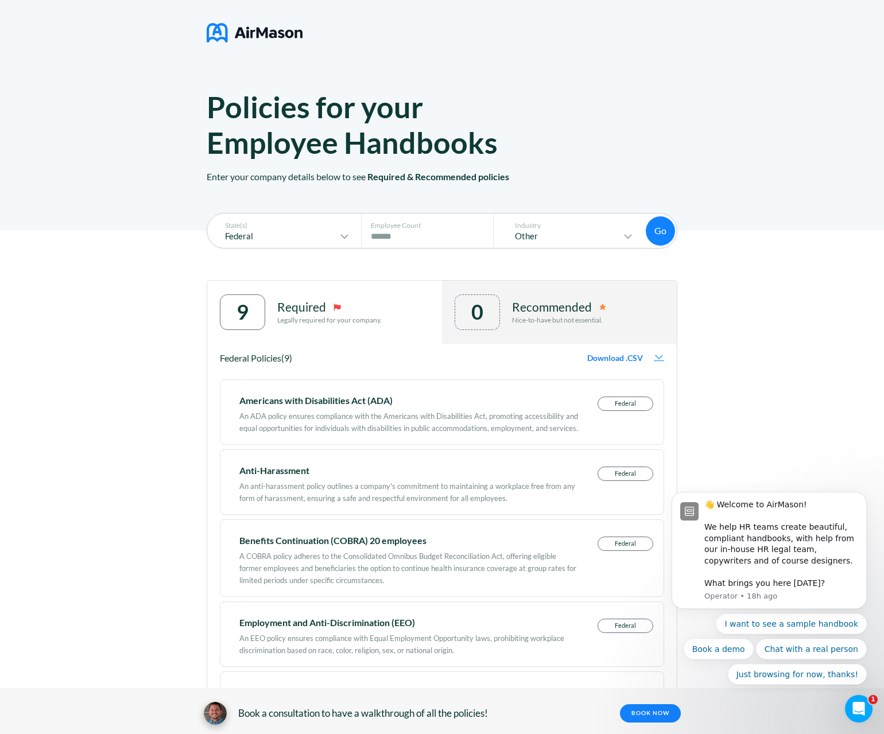
click at [283, 246] on div "State(s) Federal" at bounding box center [282, 230] width 143 height 34
click at [275, 235] on p "Federal" at bounding box center [275, 236] width 124 height 10
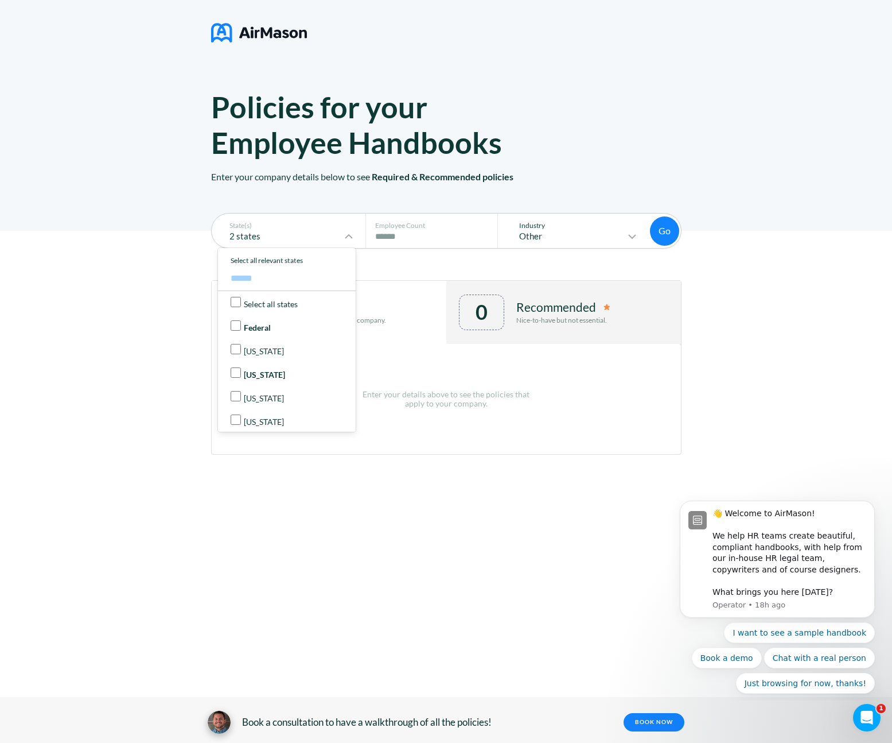
click at [647, 231] on div "Industry Other" at bounding box center [576, 230] width 143 height 34
click at [667, 233] on button "Go" at bounding box center [664, 230] width 29 height 29
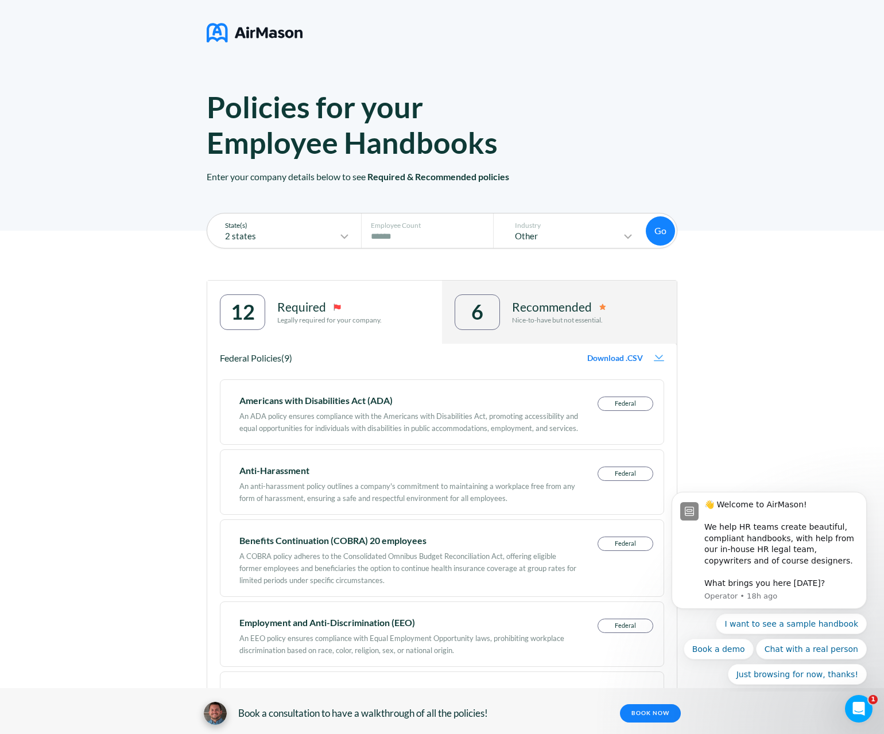
click at [246, 232] on p "2 states" at bounding box center [275, 236] width 124 height 10
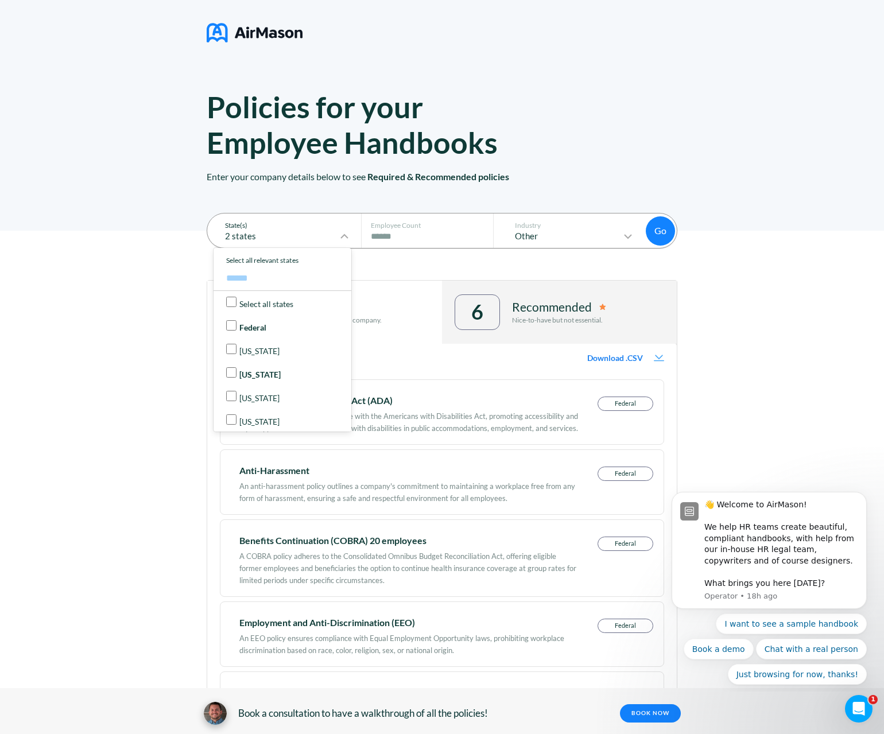
click at [235, 307] on div "Select all states" at bounding box center [285, 303] width 119 height 12
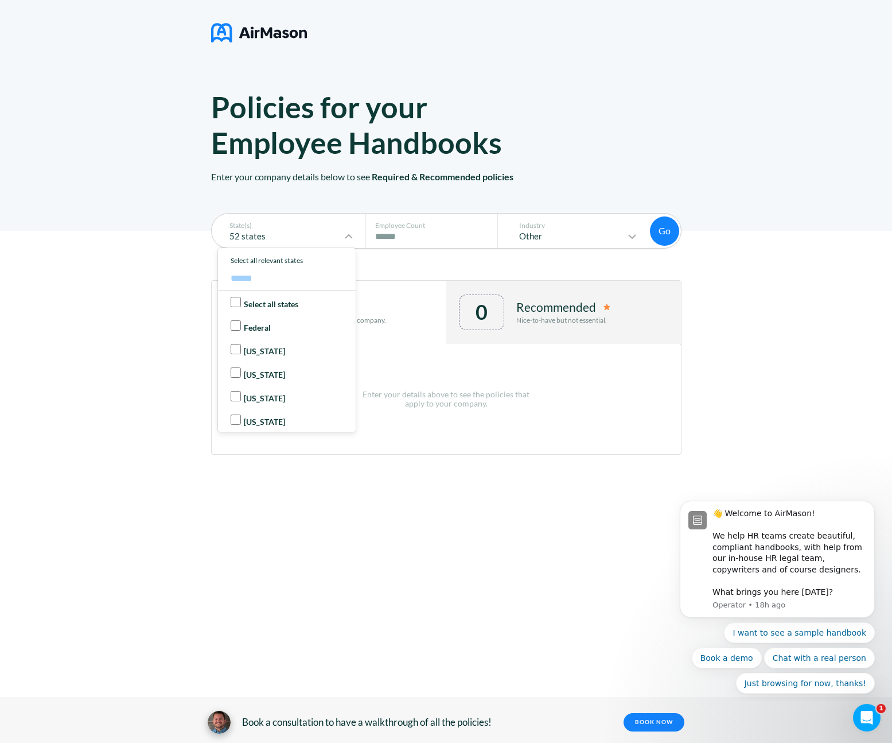
click at [653, 228] on button "Go" at bounding box center [664, 230] width 29 height 29
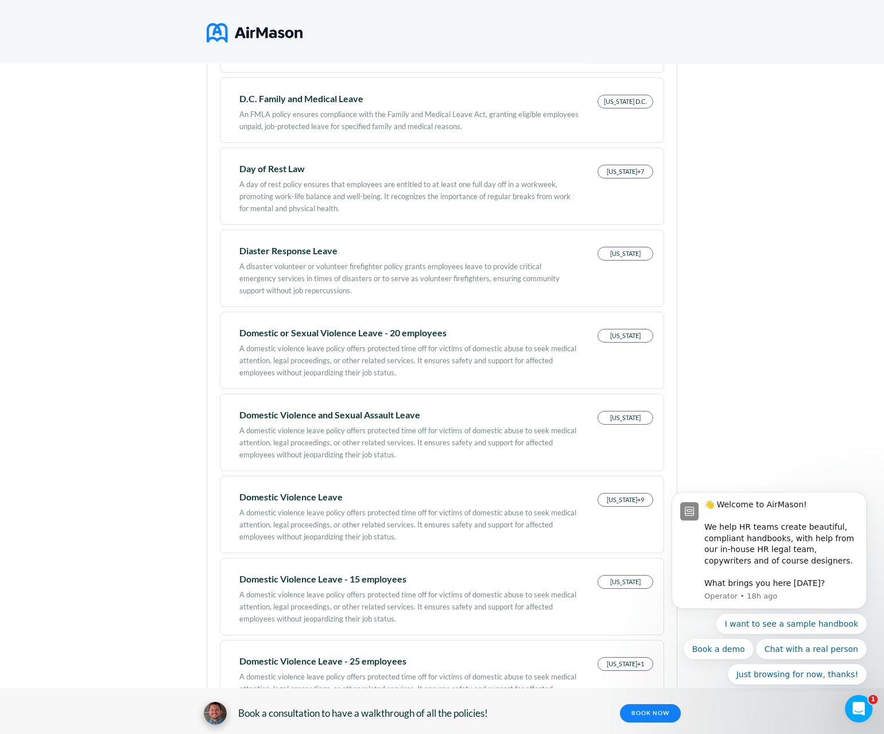
scroll to position [5071, 0]
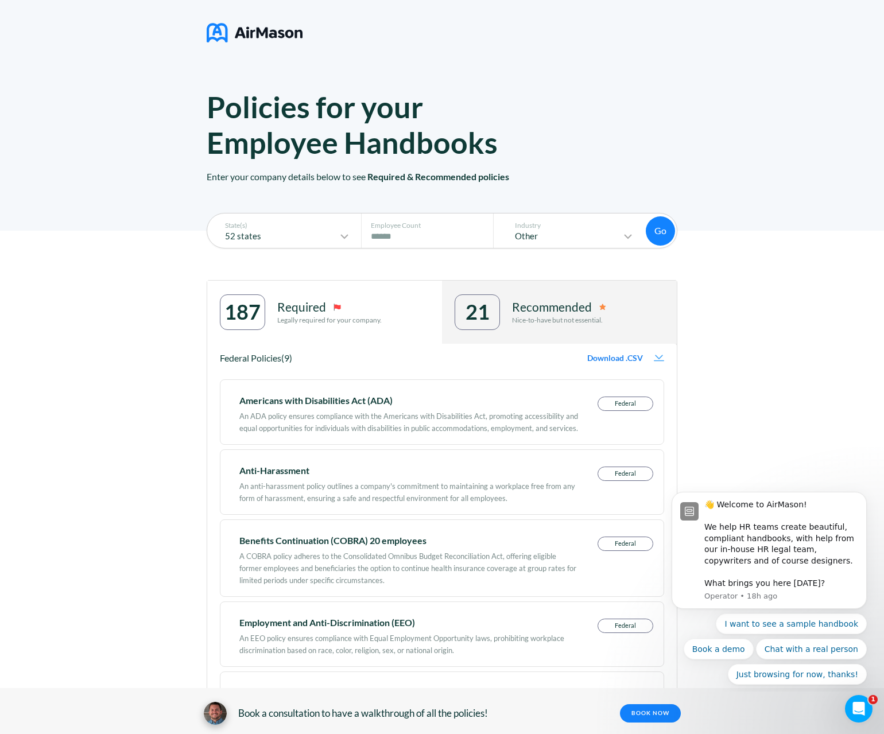
scroll to position [2, 0]
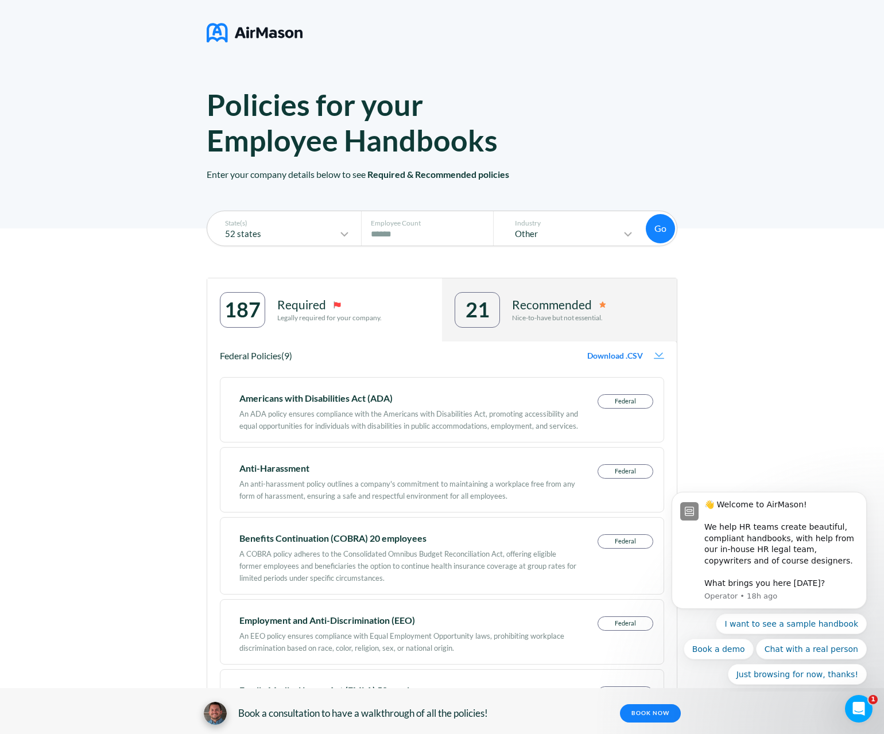
click at [624, 361] on div "Download .CSV Download .CSV" at bounding box center [625, 356] width 77 height 10
click at [624, 355] on span "Download .CSV" at bounding box center [615, 355] width 56 height 9
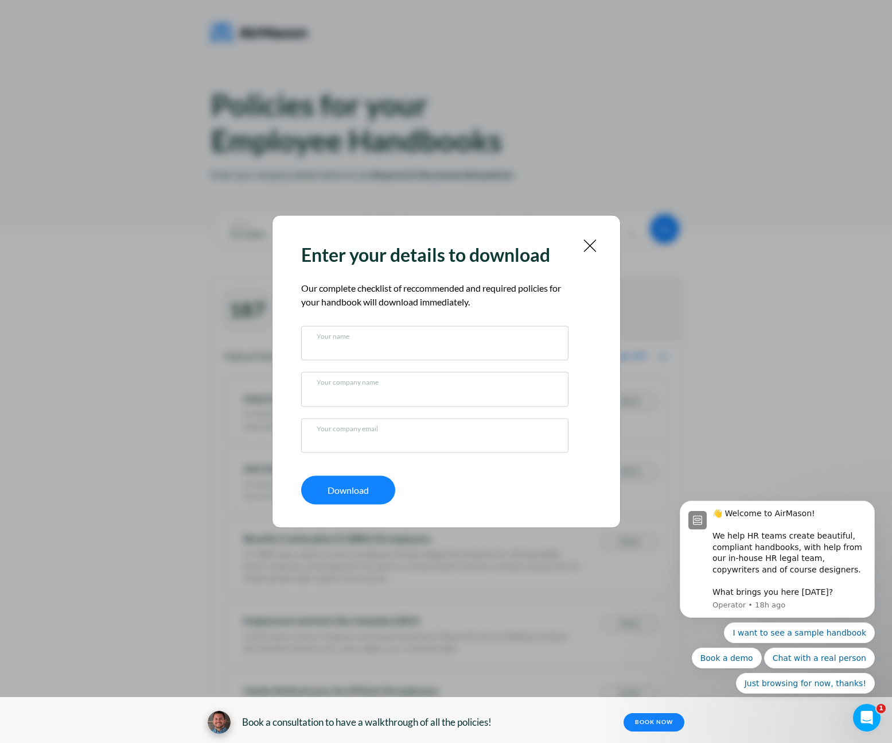
click at [597, 245] on div "Enter your details to download Our complete checklist of reccommended and requi…" at bounding box center [446, 371] width 349 height 313
click at [589, 244] on img at bounding box center [590, 246] width 14 height 14
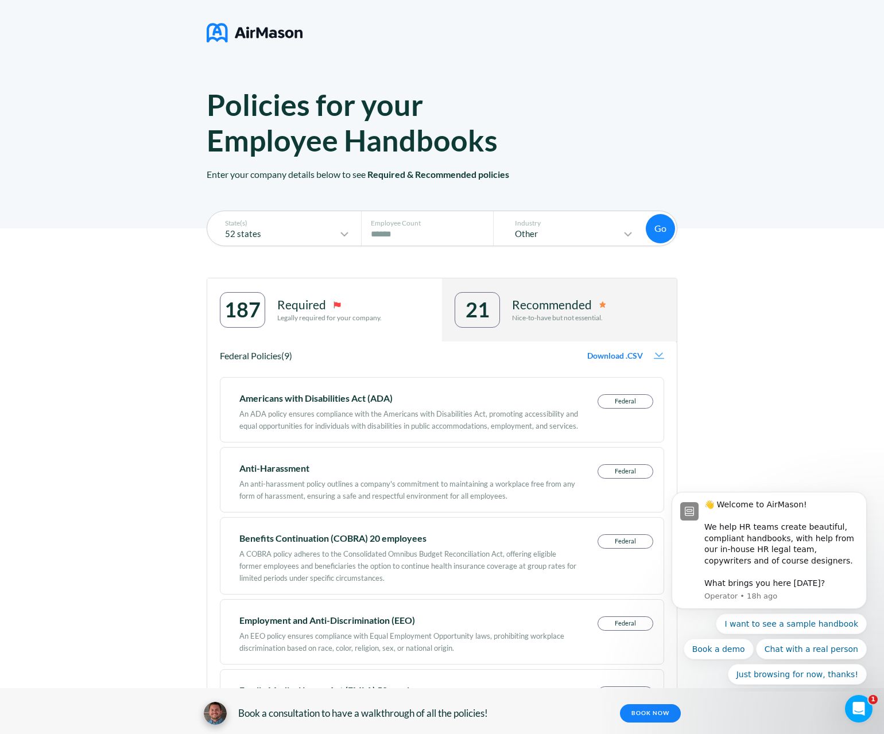
click at [490, 315] on div "21" at bounding box center [477, 310] width 24 height 24
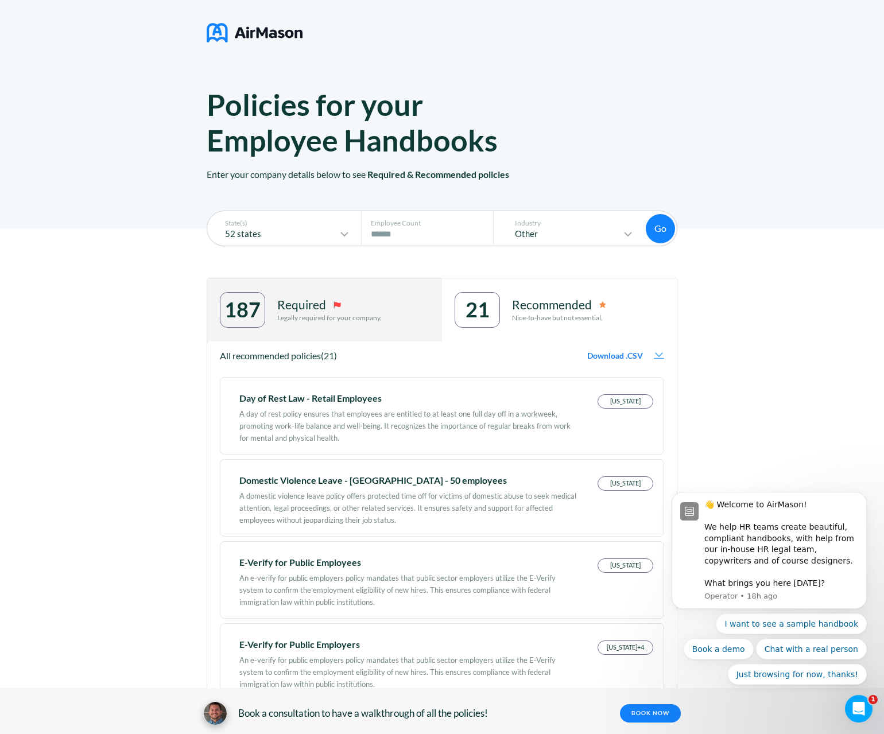
click at [289, 307] on p "Required" at bounding box center [301, 305] width 49 height 14
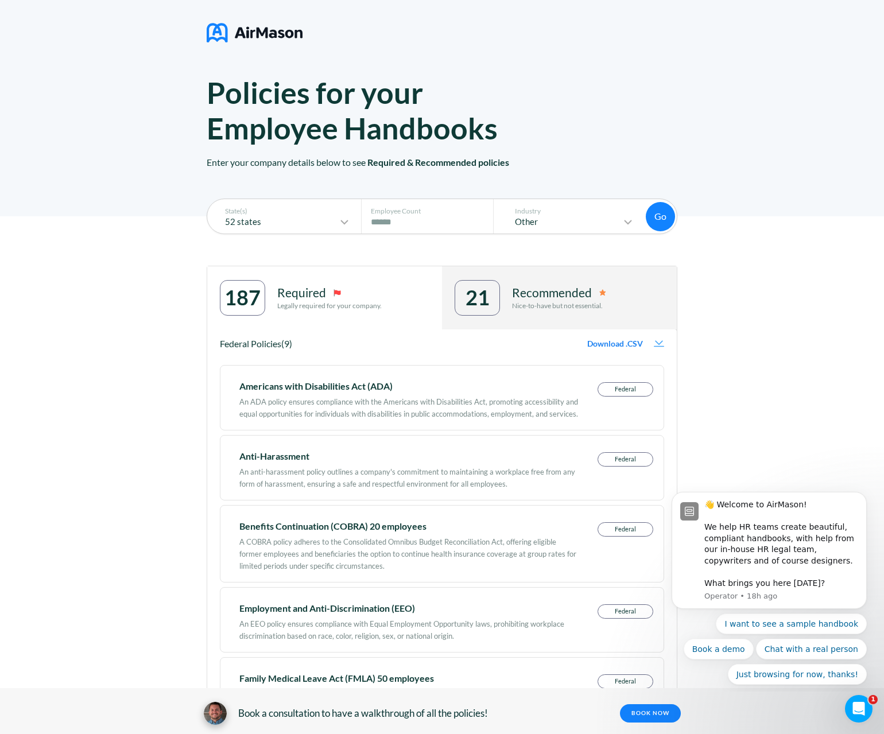
scroll to position [0, 0]
